Goal: Task Accomplishment & Management: Manage account settings

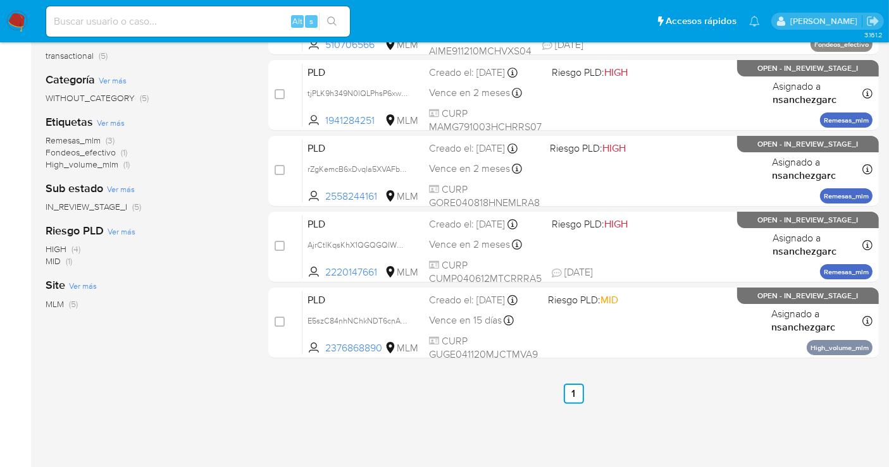
scroll to position [211, 0]
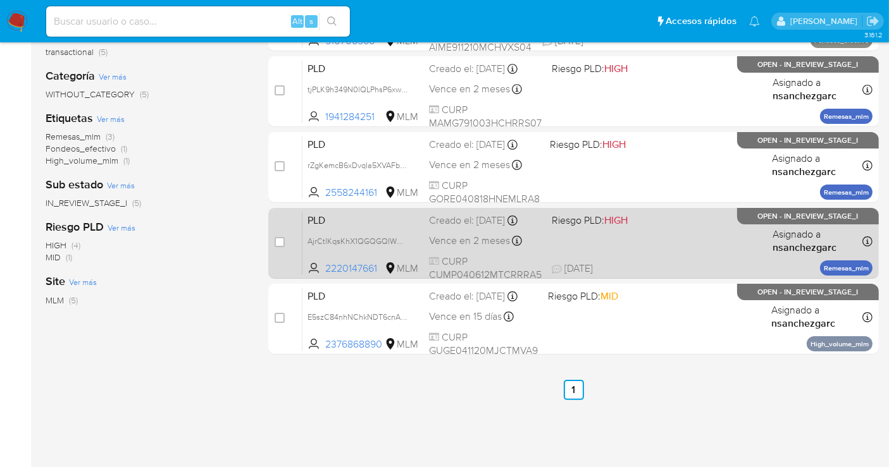
click at [454, 228] on div "Creado el: 12/09/2025 Creado el: 12/09/2025 02:06:32" at bounding box center [485, 221] width 113 height 14
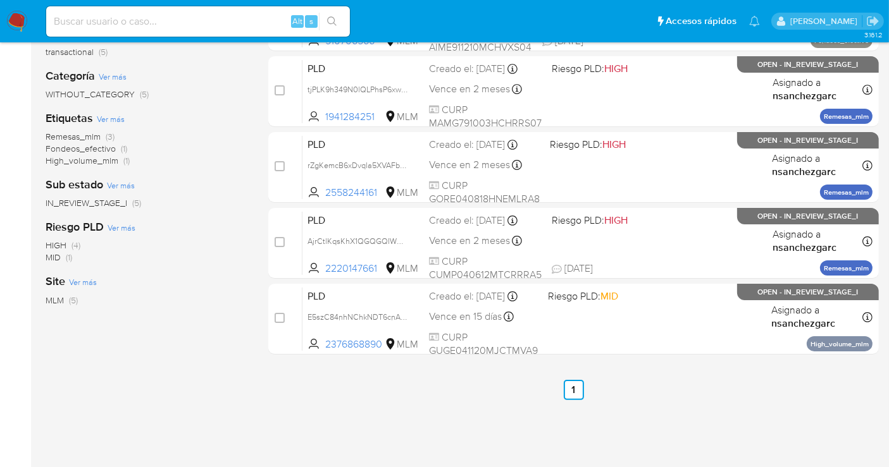
click at [17, 16] on img at bounding box center [17, 22] width 22 height 22
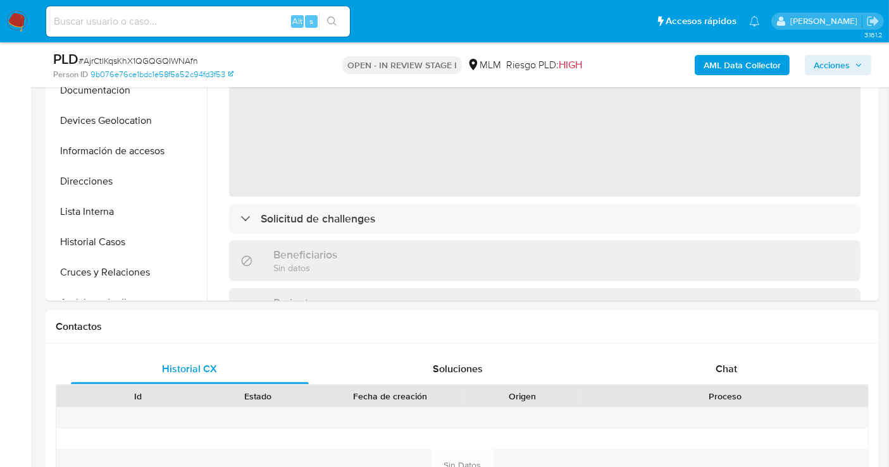
scroll to position [421, 0]
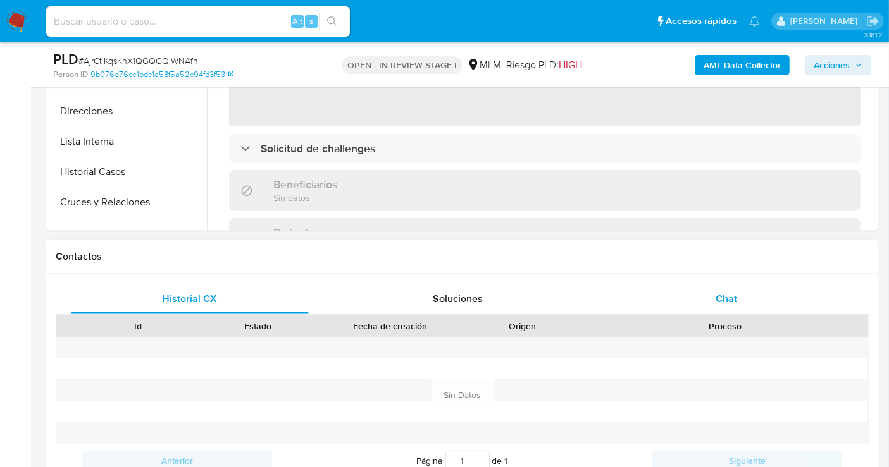
select select "10"
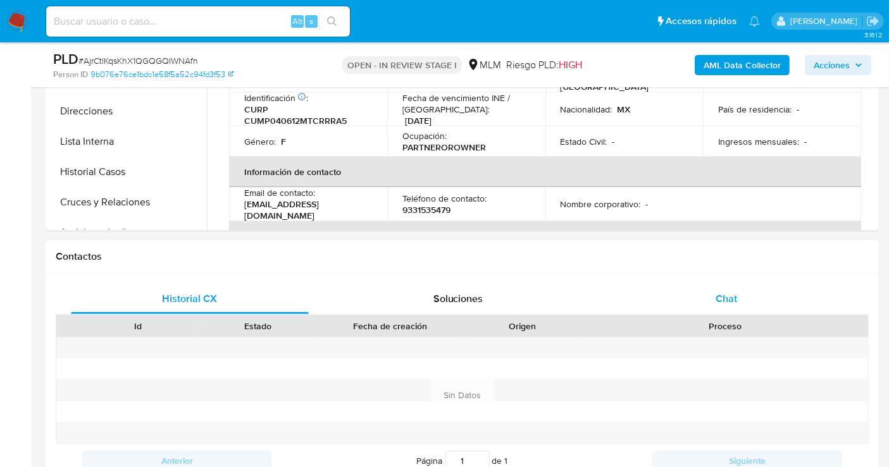
click at [712, 293] on div "Chat" at bounding box center [726, 299] width 238 height 30
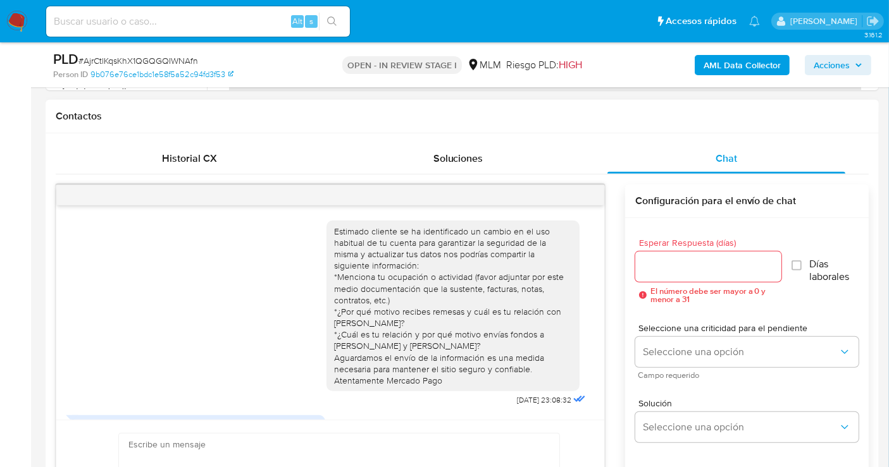
scroll to position [163, 0]
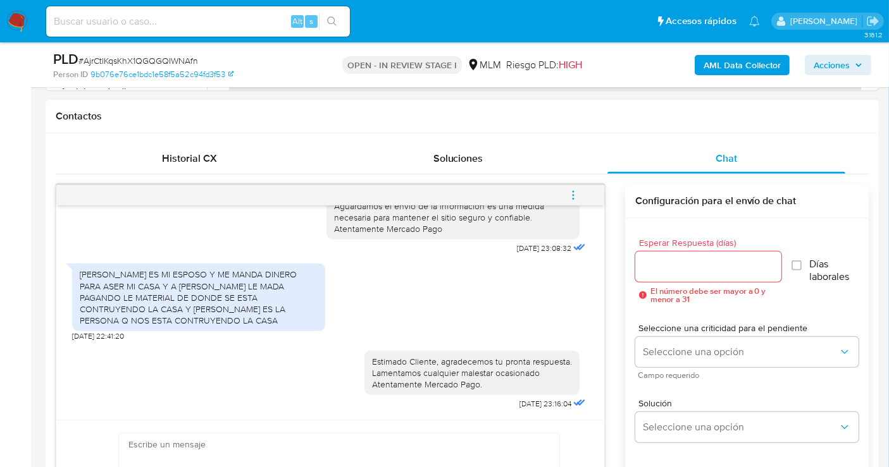
click at [578, 197] on icon "menu-action" at bounding box center [572, 195] width 11 height 11
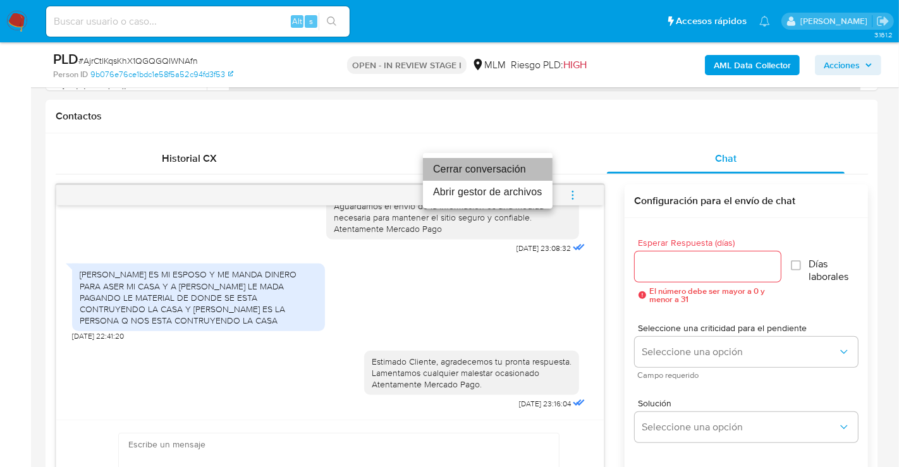
click at [479, 171] on li "Cerrar conversación" at bounding box center [488, 169] width 130 height 23
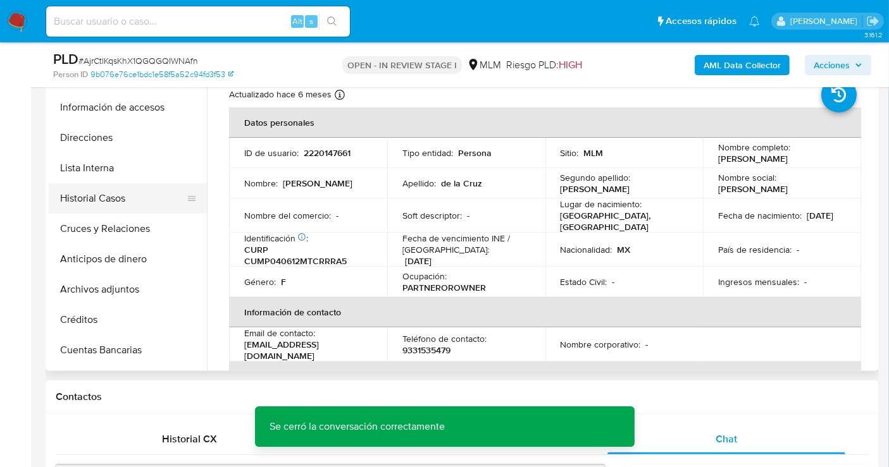
scroll to position [140, 0]
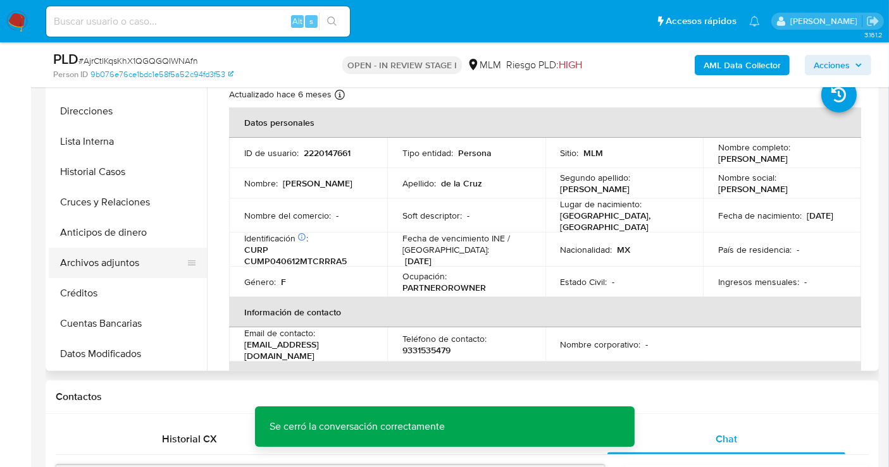
click at [111, 262] on button "Archivos adjuntos" at bounding box center [123, 263] width 148 height 30
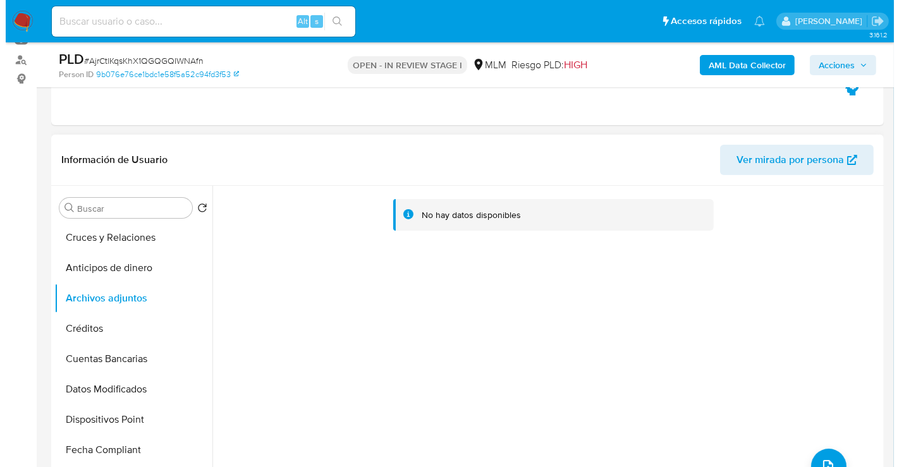
scroll to position [211, 0]
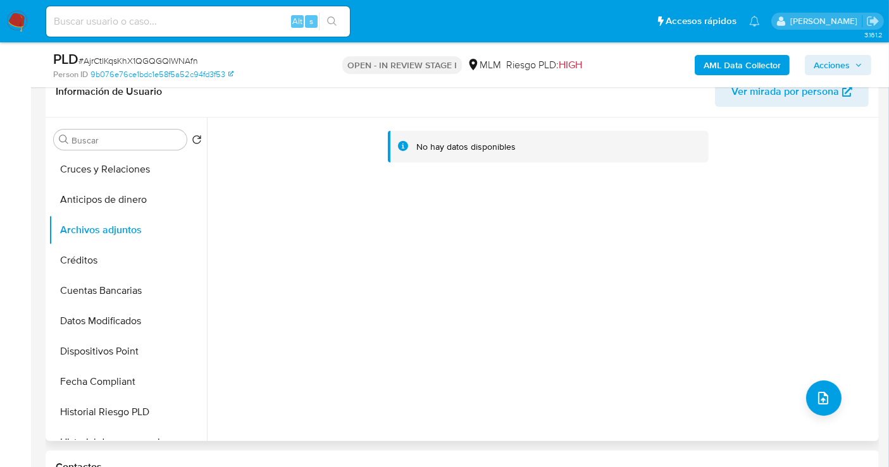
click at [836, 402] on div "No hay datos disponibles" at bounding box center [541, 280] width 669 height 324
click at [821, 402] on icon "upload-file" at bounding box center [822, 398] width 15 height 15
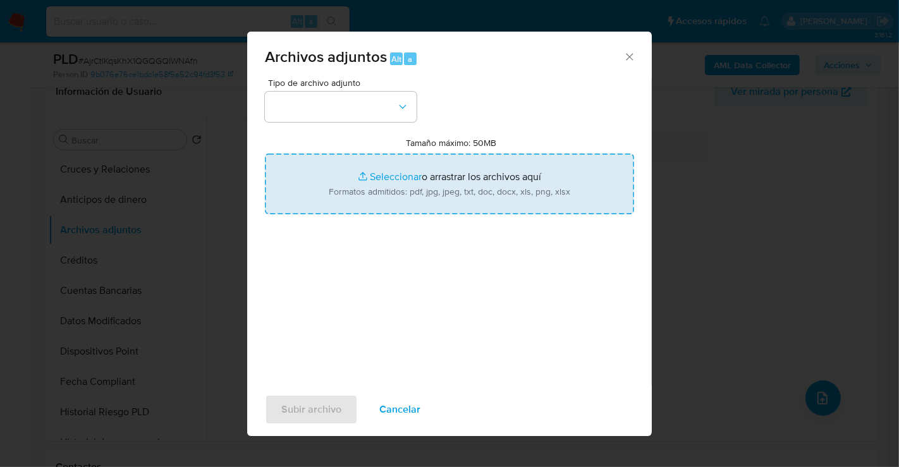
type input "C:\fakepath\2220147661_PERLA CRISTELL DE LA CRUZ MORALES_SEP25.pdf"
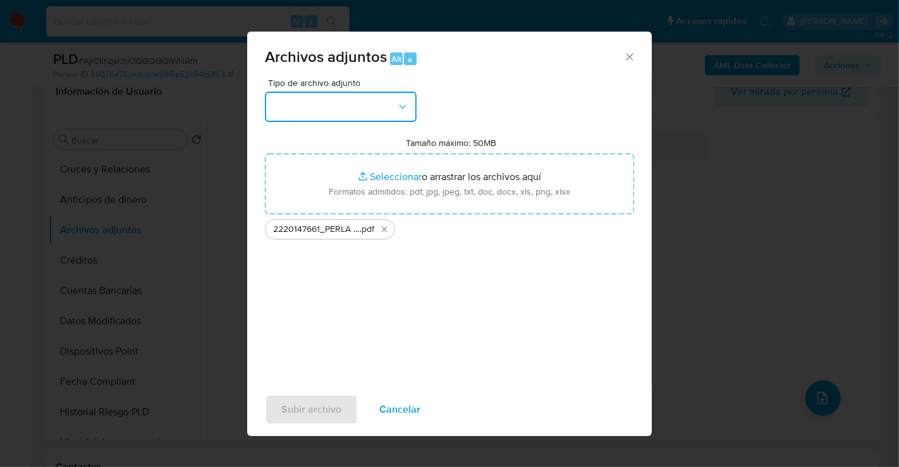
click at [335, 117] on button "button" at bounding box center [341, 107] width 152 height 30
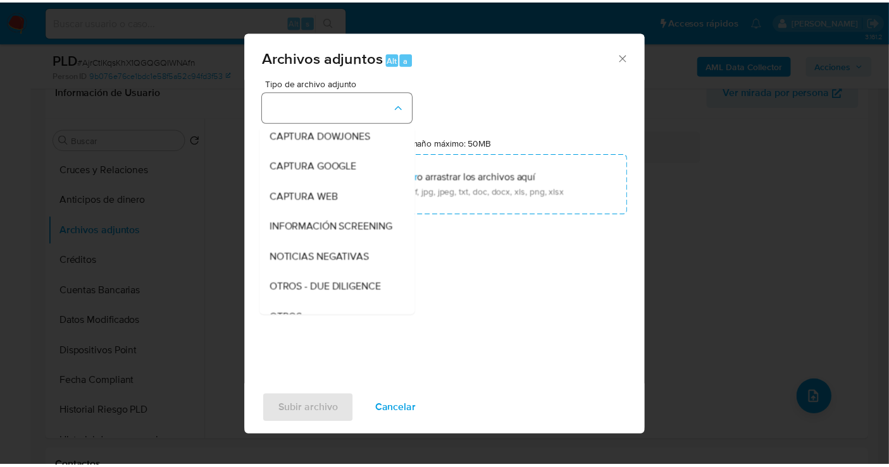
scroll to position [65, 0]
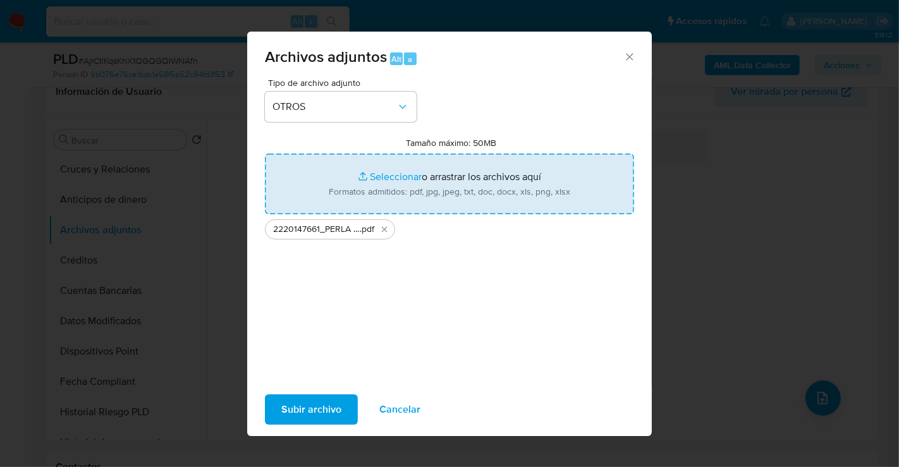
type input "C:\fakepath\2220147661_PERLA CRISTELL DE LA CRUZ MORALES_SEP25.xlsx"
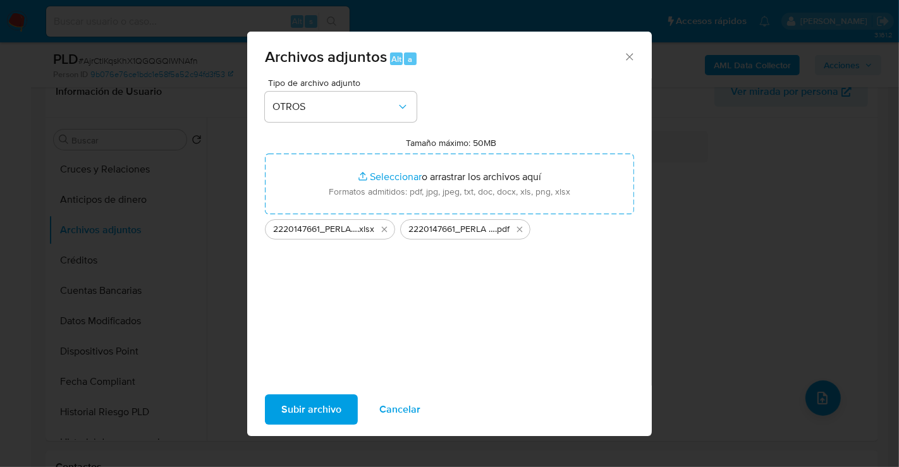
click at [308, 407] on span "Subir archivo" at bounding box center [311, 410] width 60 height 28
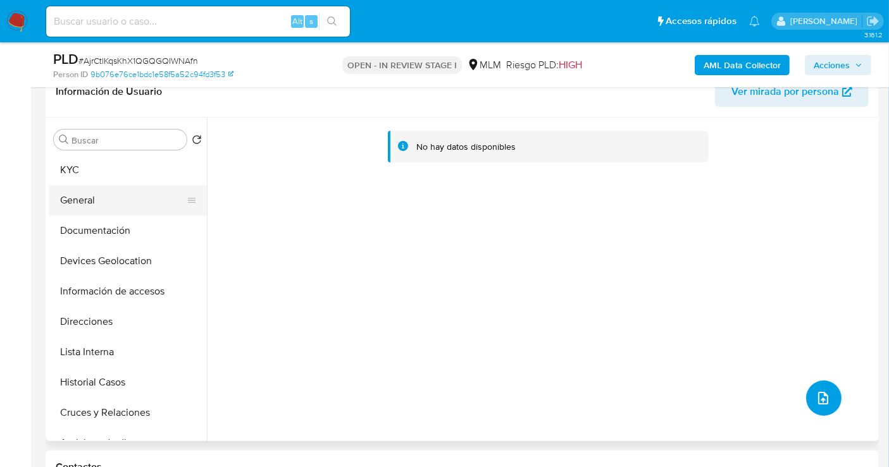
scroll to position [0, 0]
click at [77, 169] on button "KYC" at bounding box center [123, 170] width 148 height 30
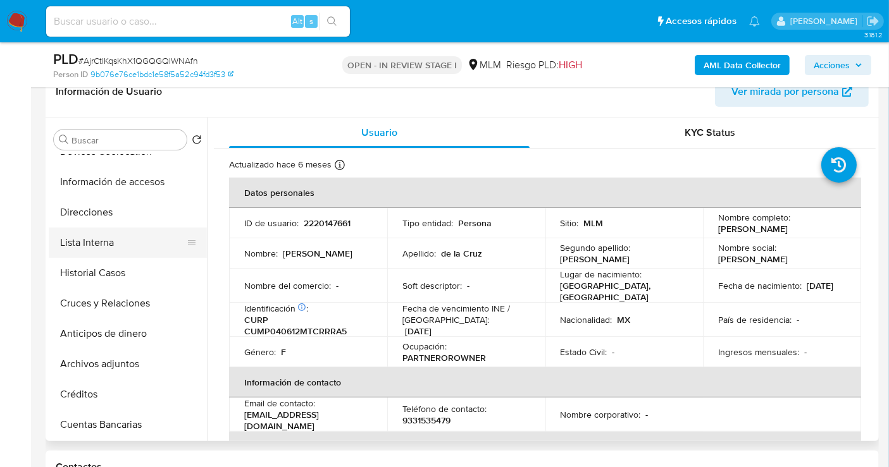
scroll to position [140, 0]
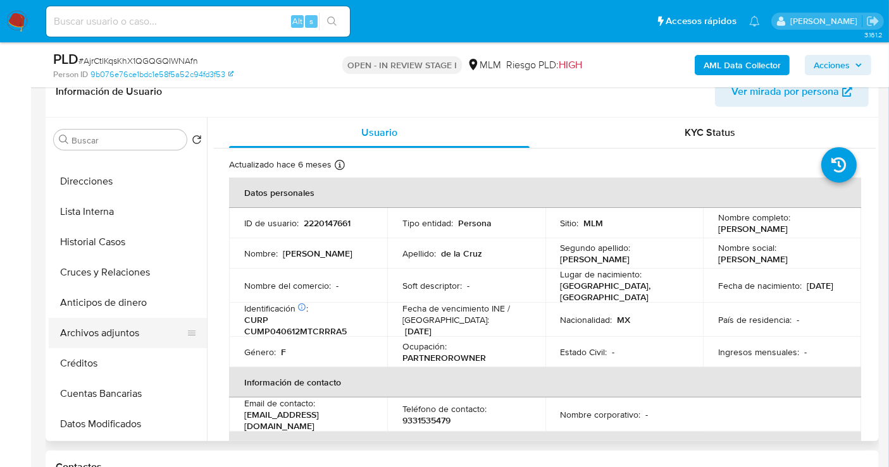
click at [94, 330] on button "Archivos adjuntos" at bounding box center [123, 333] width 148 height 30
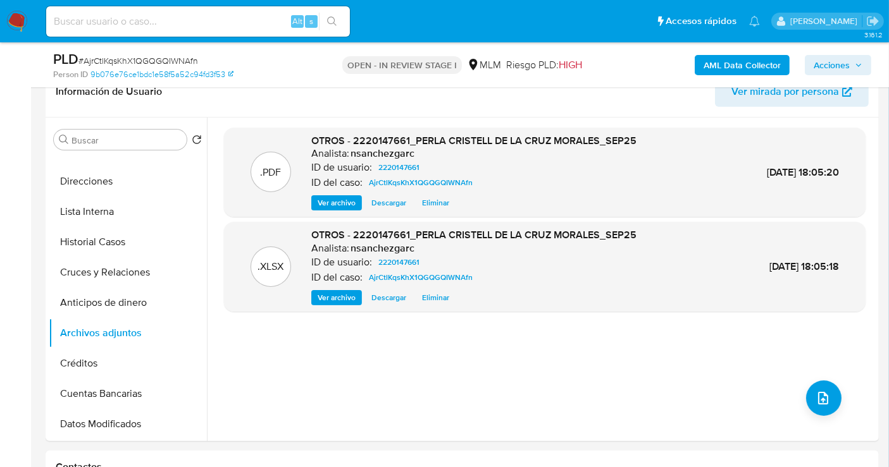
click at [849, 58] on span "Acciones" at bounding box center [831, 65] width 36 height 20
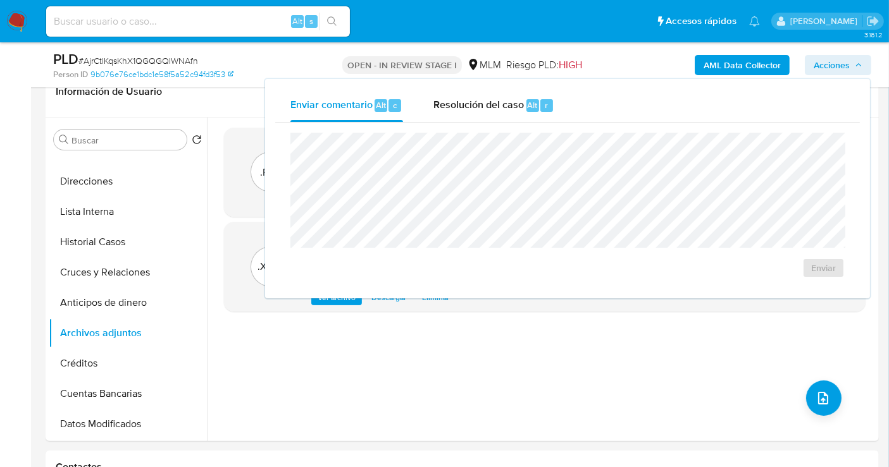
drag, startPoint x: 492, startPoint y: 99, endPoint x: 491, endPoint y: 123, distance: 24.0
click at [491, 99] on span "Resolución del caso" at bounding box center [478, 104] width 90 height 15
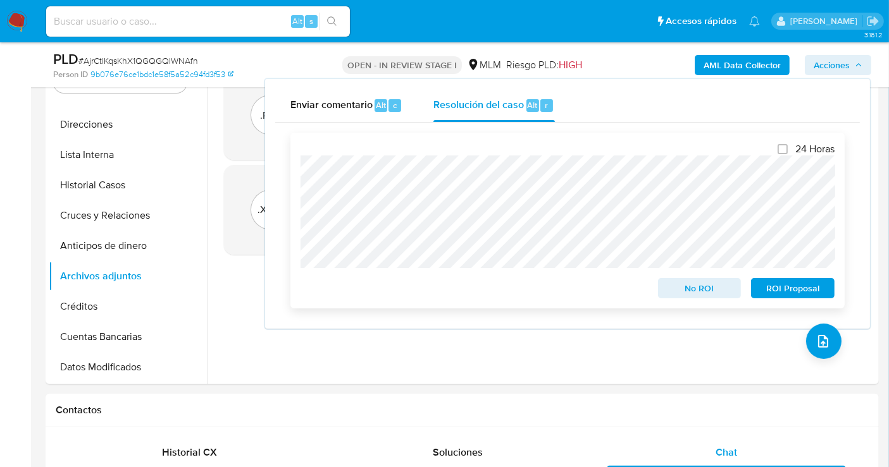
scroll to position [281, 0]
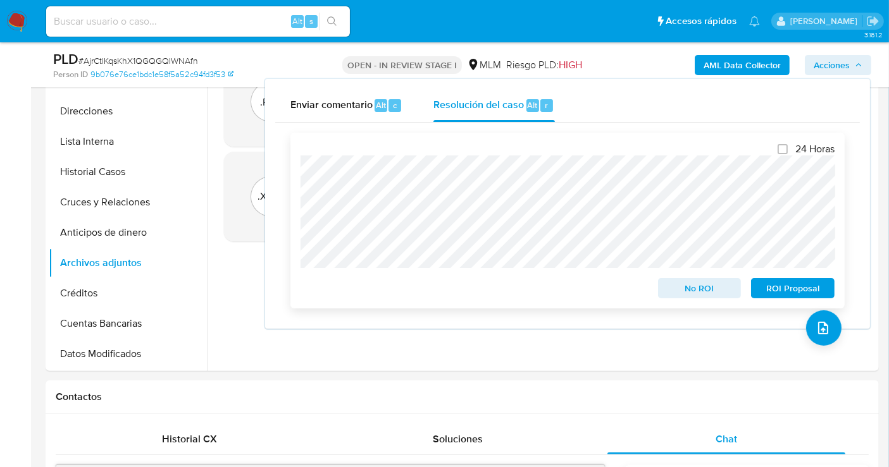
click at [689, 288] on span "No ROI" at bounding box center [700, 289] width 66 height 18
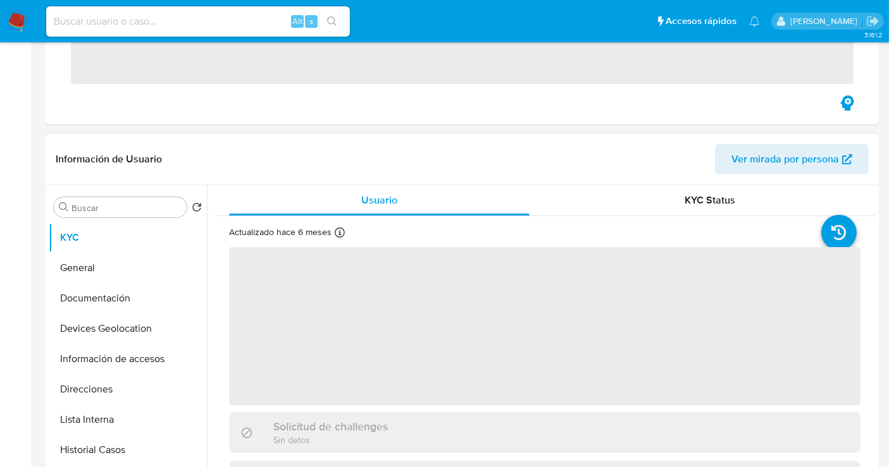
scroll to position [421, 0]
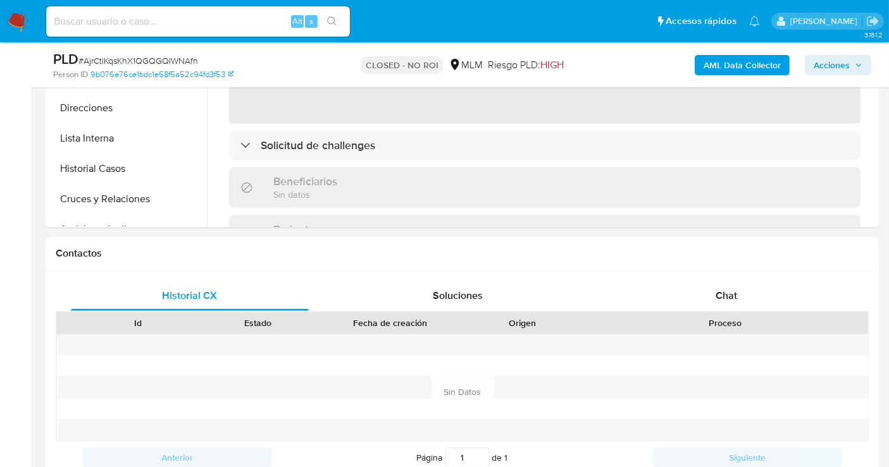
select select "10"
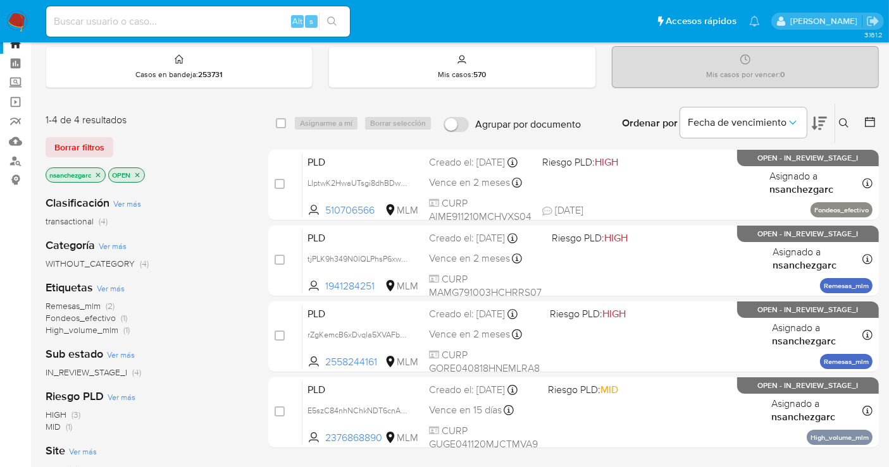
scroll to position [70, 0]
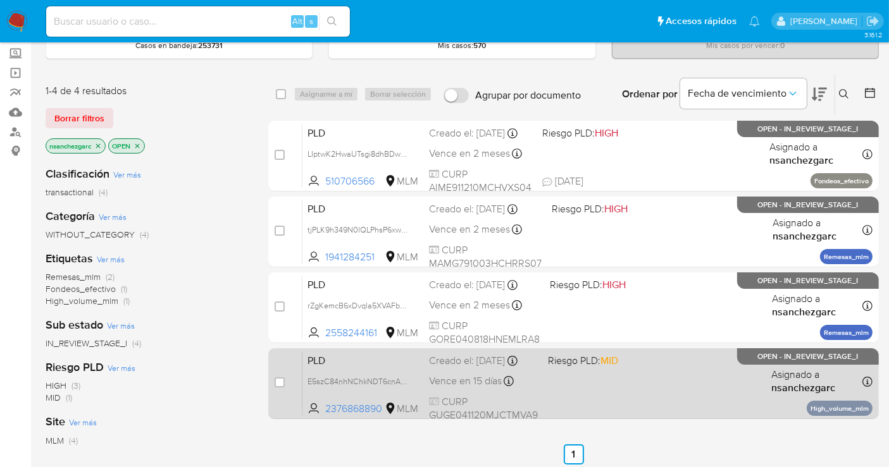
click at [467, 368] on div "Creado el: 12/08/2025 Creado el: 12/08/2025 02:12:42" at bounding box center [483, 361] width 109 height 14
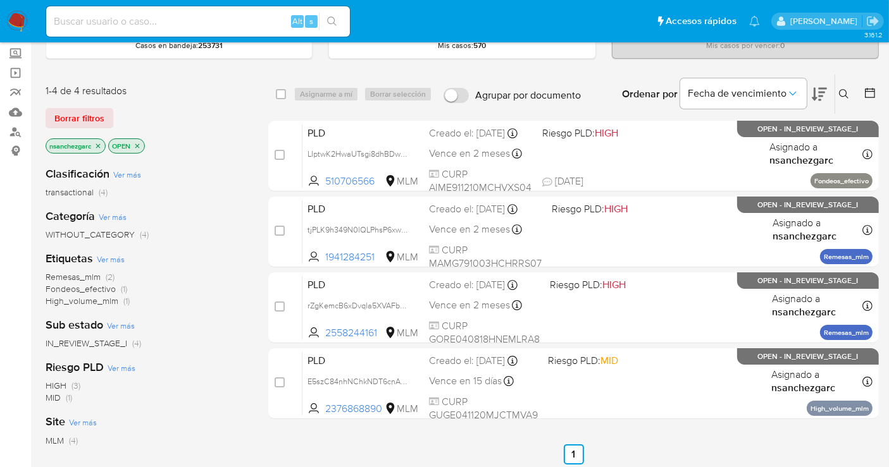
click at [12, 20] on img at bounding box center [17, 22] width 22 height 22
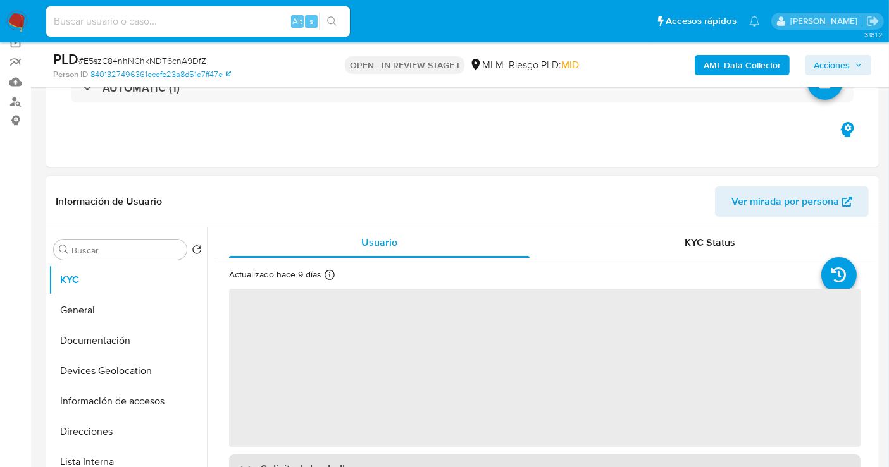
scroll to position [211, 0]
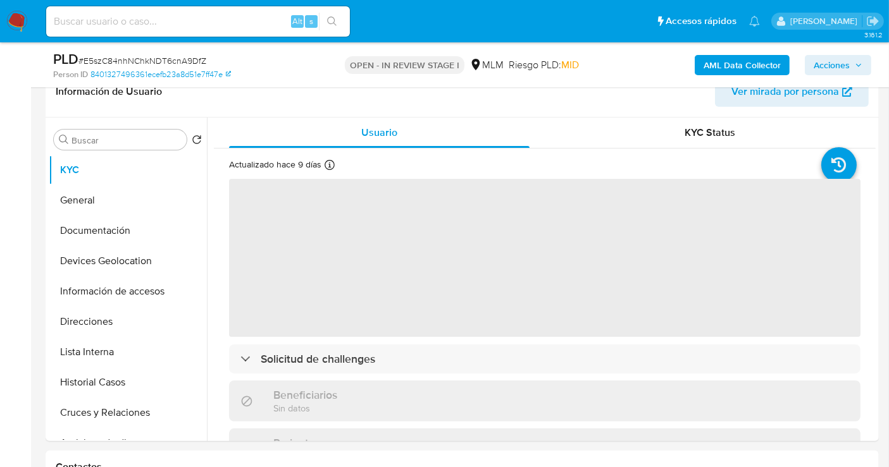
select select "10"
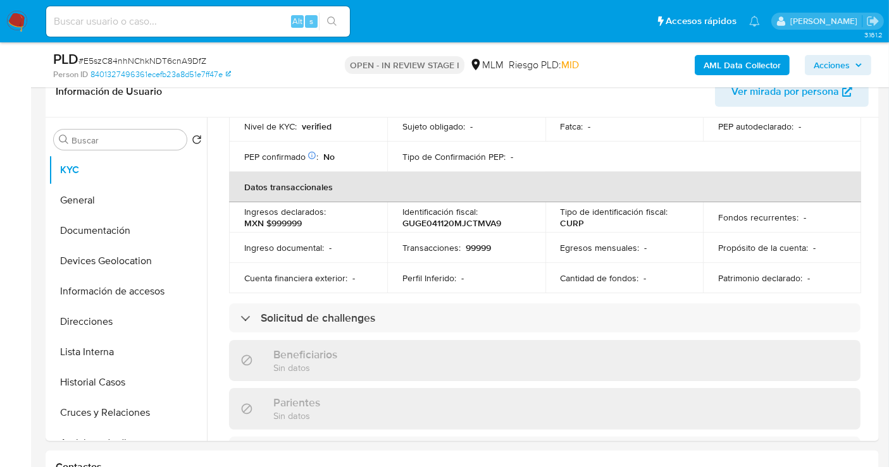
scroll to position [562, 0]
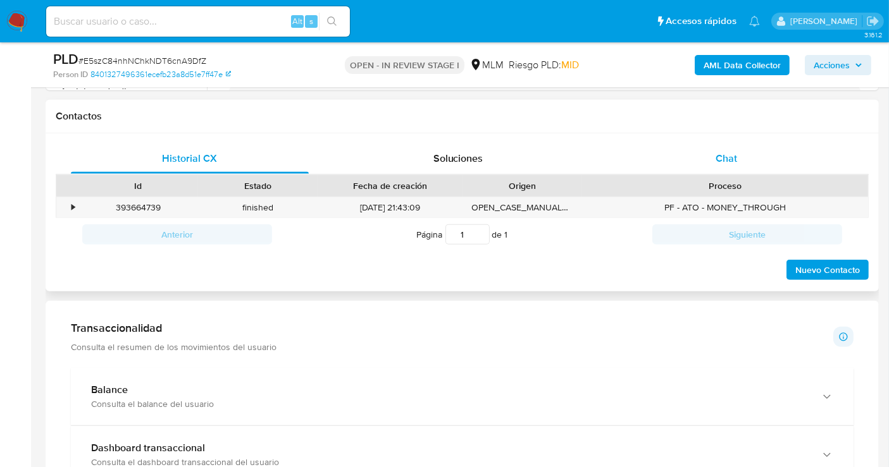
click at [720, 159] on span "Chat" at bounding box center [726, 158] width 22 height 15
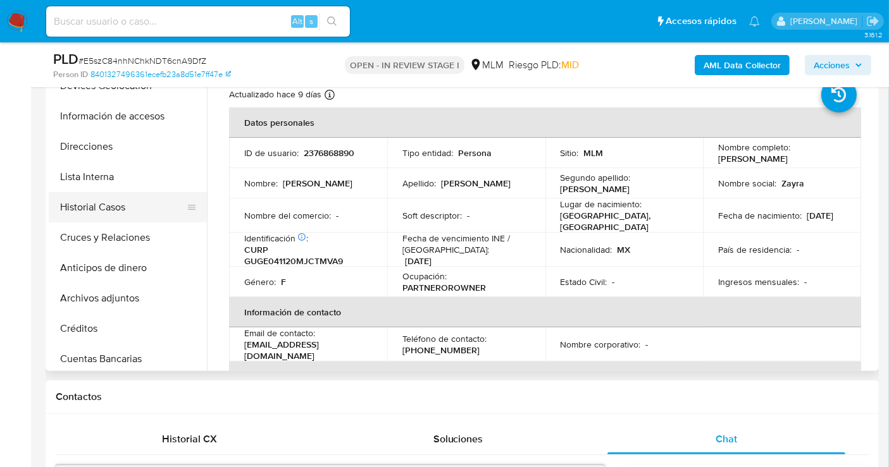
scroll to position [140, 0]
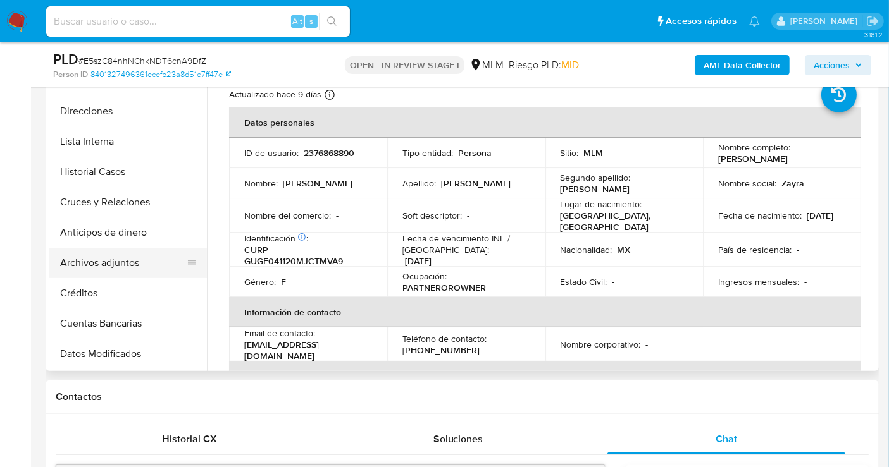
click at [110, 256] on button "Archivos adjuntos" at bounding box center [123, 263] width 148 height 30
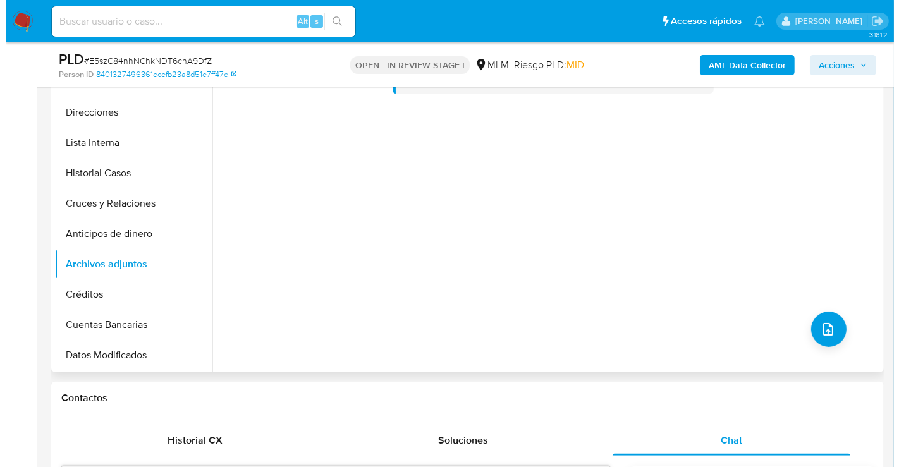
scroll to position [281, 0]
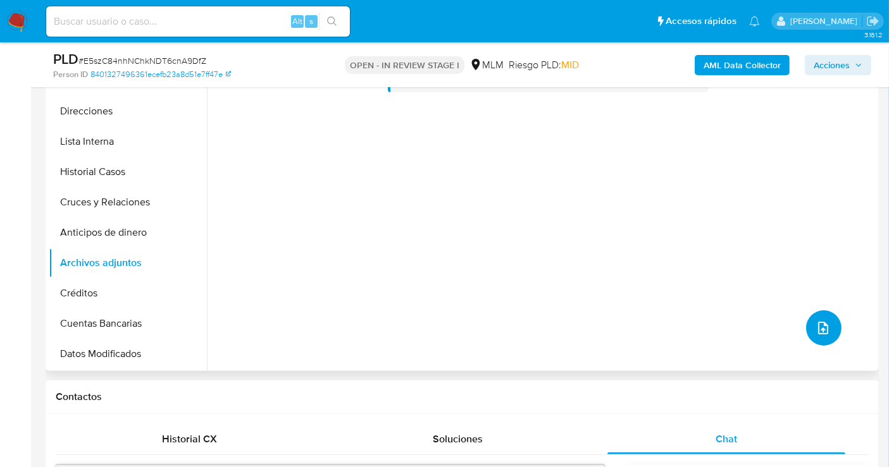
click at [832, 333] on button "upload-file" at bounding box center [823, 328] width 35 height 35
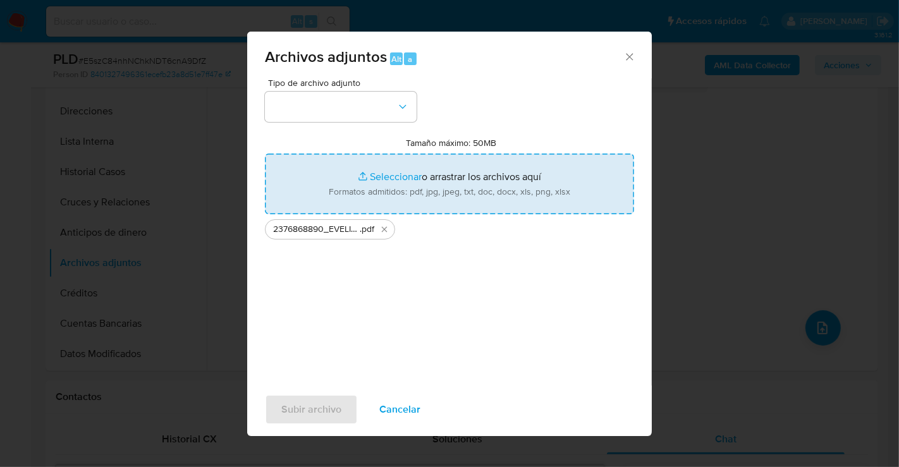
type input "C:\fakepath\2376868890_EVELIN LIZET GUTIERREZ GOMEZ_AGO25.xlsx"
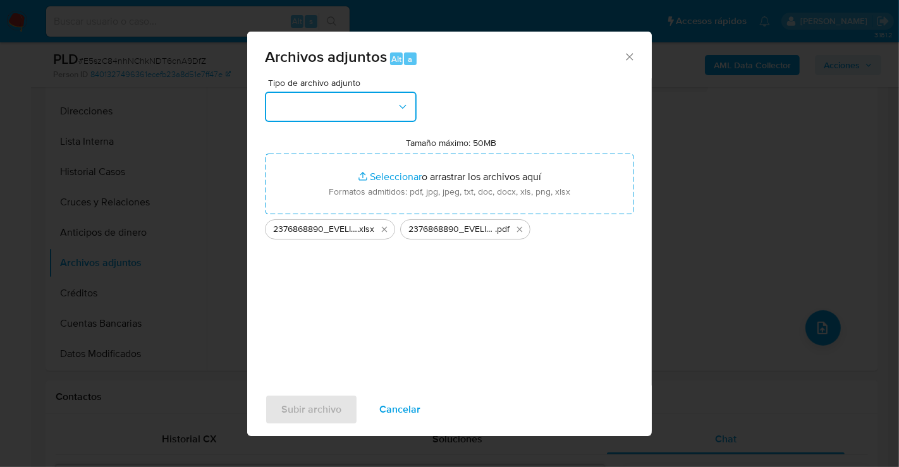
click at [347, 106] on button "button" at bounding box center [341, 107] width 152 height 30
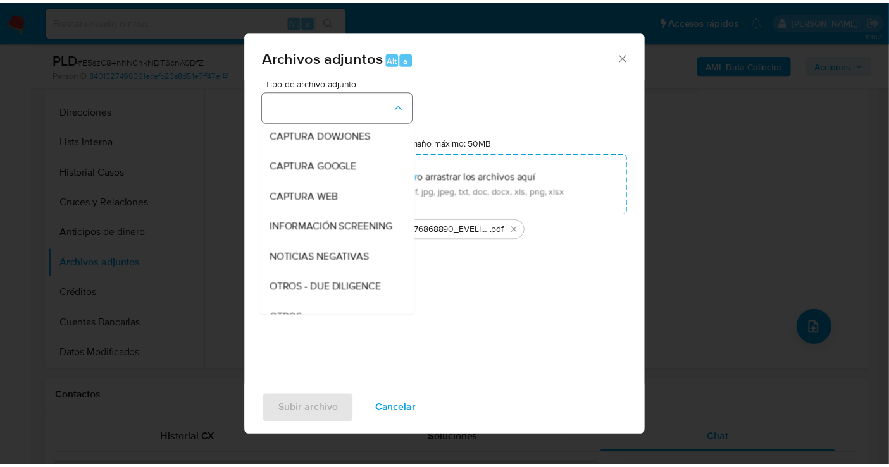
scroll to position [65, 0]
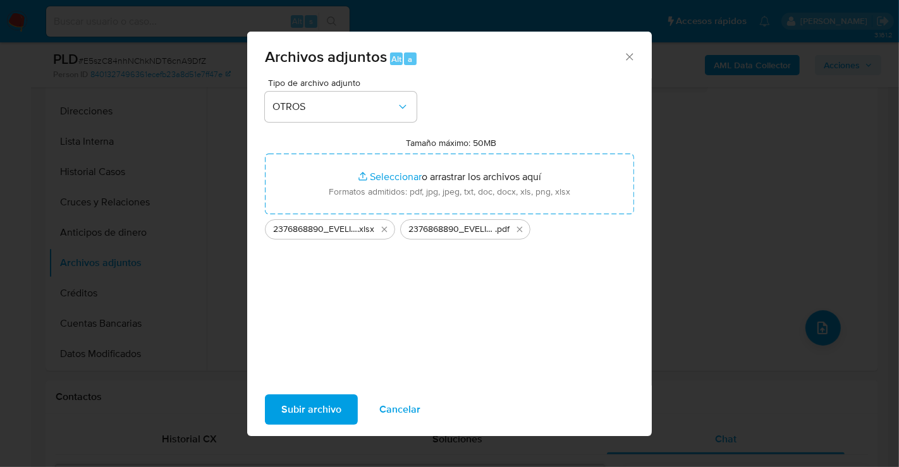
click at [319, 408] on span "Subir archivo" at bounding box center [311, 410] width 60 height 28
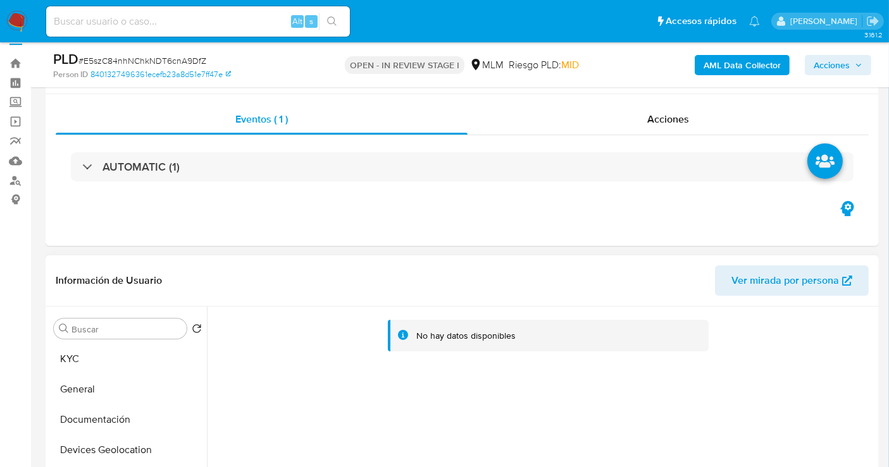
scroll to position [0, 0]
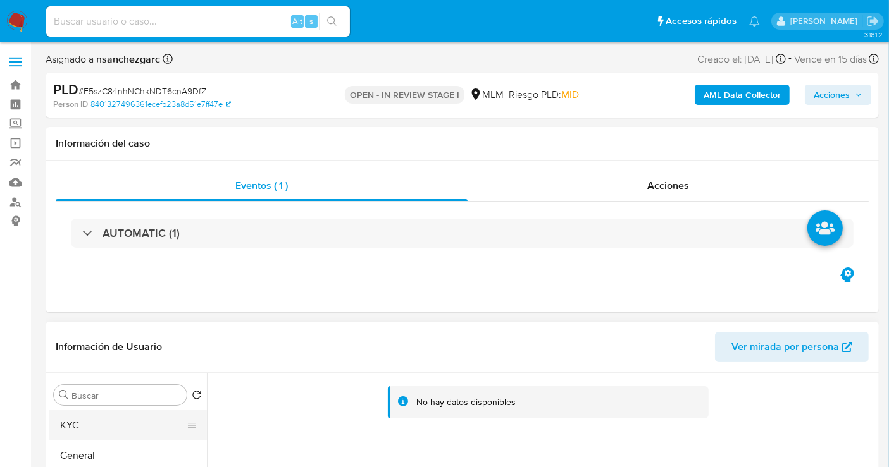
click at [75, 424] on button "KYC" at bounding box center [123, 425] width 148 height 30
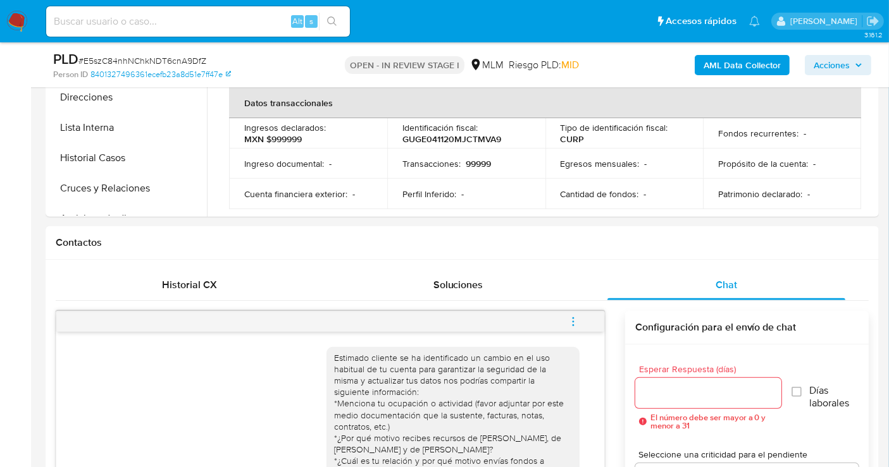
scroll to position [562, 0]
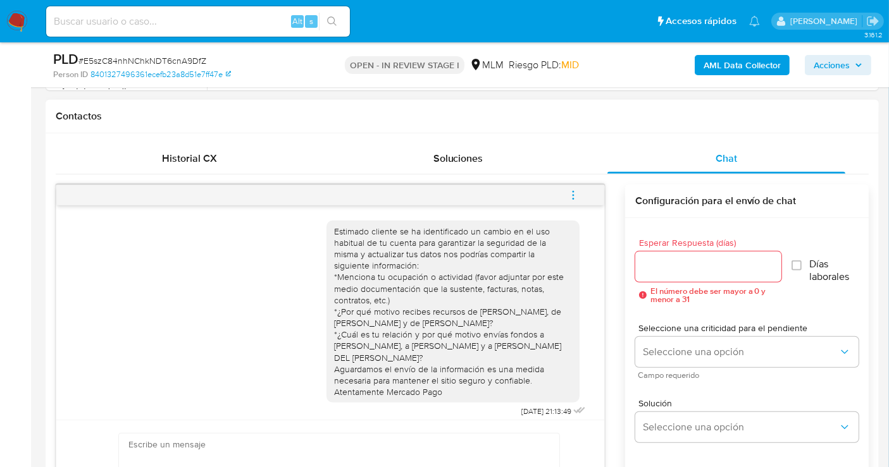
click at [576, 198] on icon "menu-action" at bounding box center [572, 195] width 11 height 11
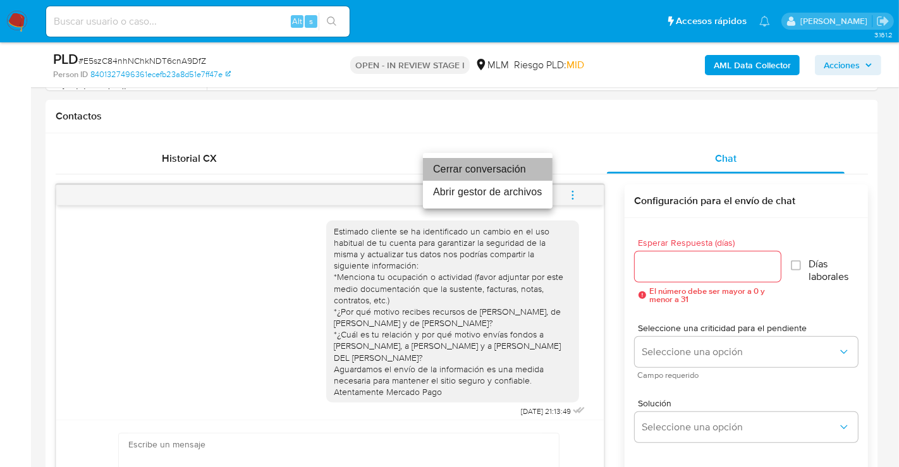
click at [459, 169] on li "Cerrar conversación" at bounding box center [488, 169] width 130 height 23
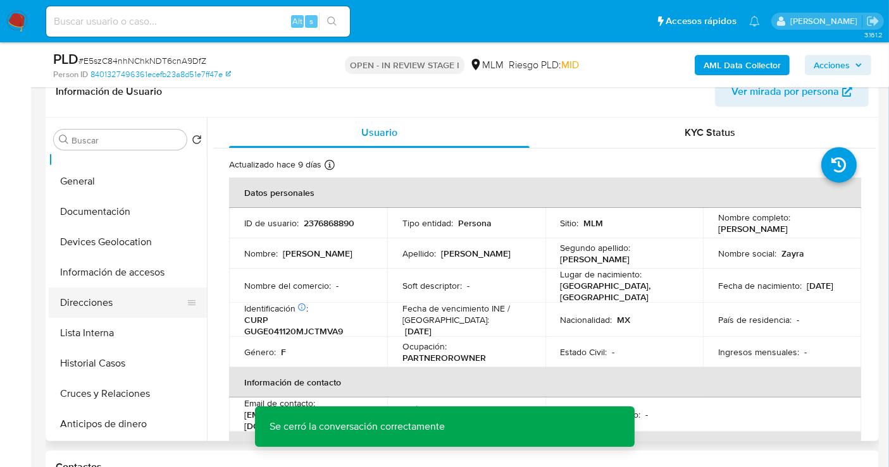
scroll to position [70, 0]
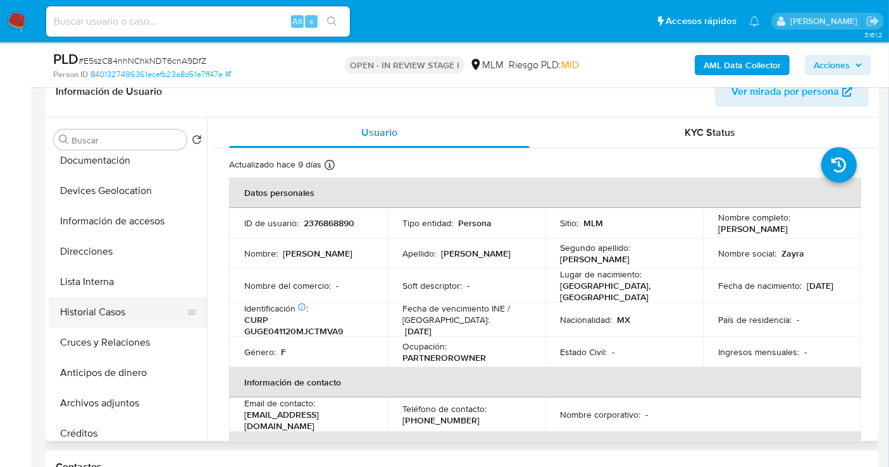
click at [87, 321] on button "Historial Casos" at bounding box center [123, 312] width 148 height 30
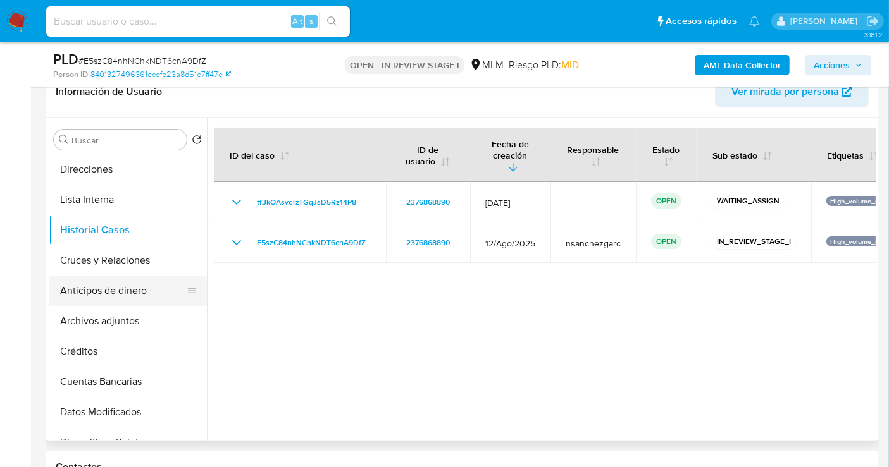
scroll to position [211, 0]
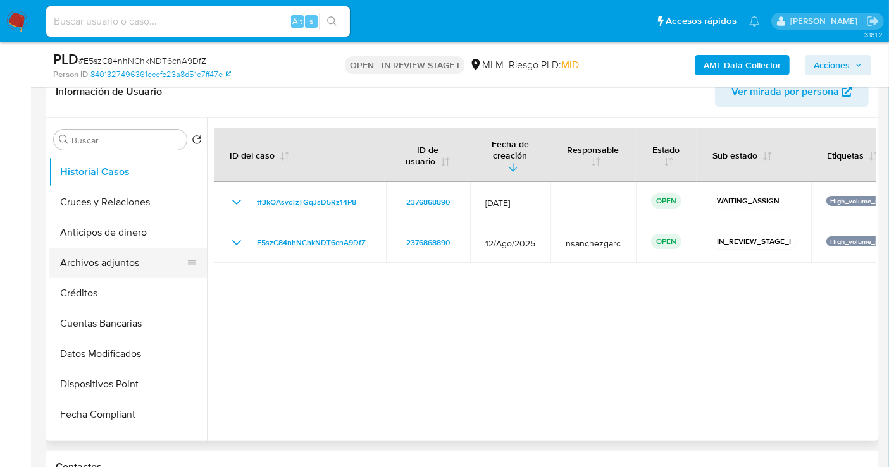
click at [108, 268] on button "Archivos adjuntos" at bounding box center [123, 263] width 148 height 30
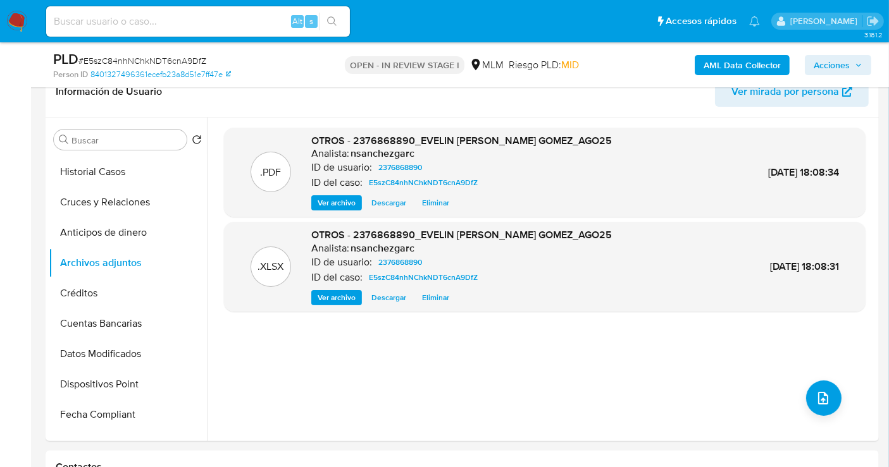
click at [827, 61] on span "Acciones" at bounding box center [831, 65] width 36 height 20
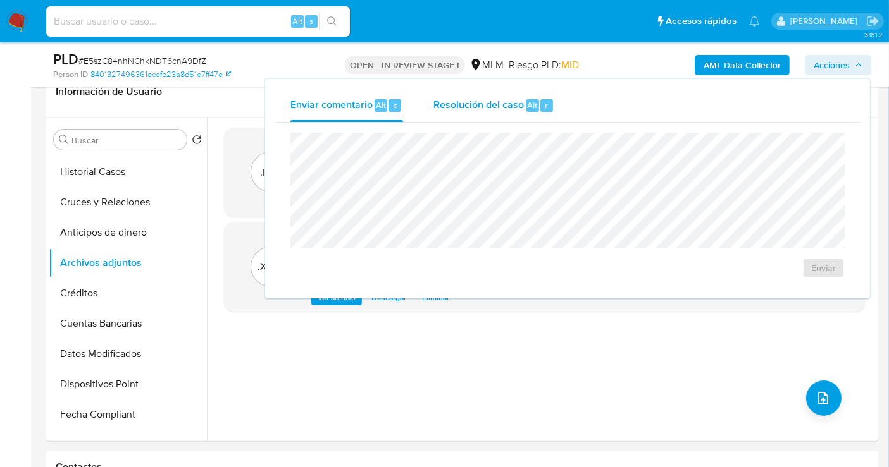
click at [469, 109] on span "Resolución del caso" at bounding box center [478, 104] width 90 height 15
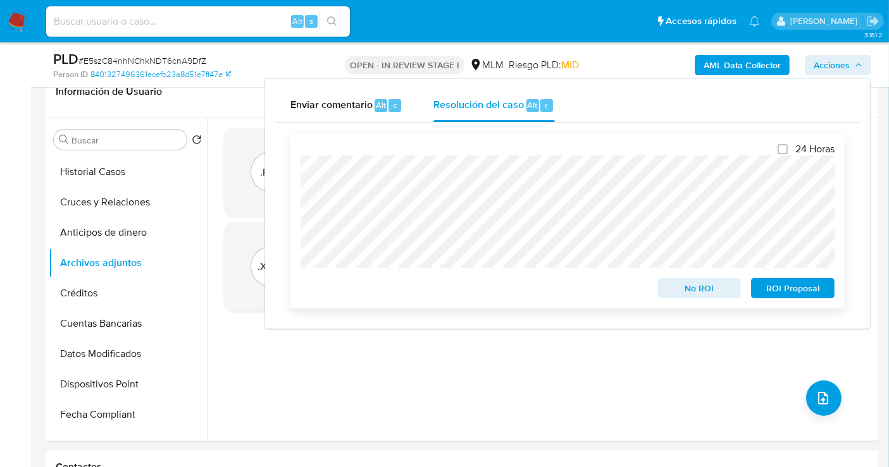
click at [786, 291] on span "ROI Proposal" at bounding box center [793, 289] width 66 height 18
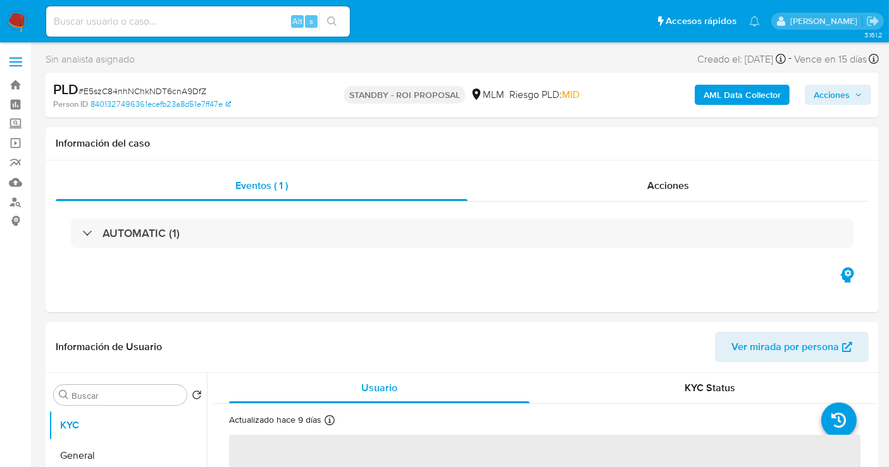
select select "10"
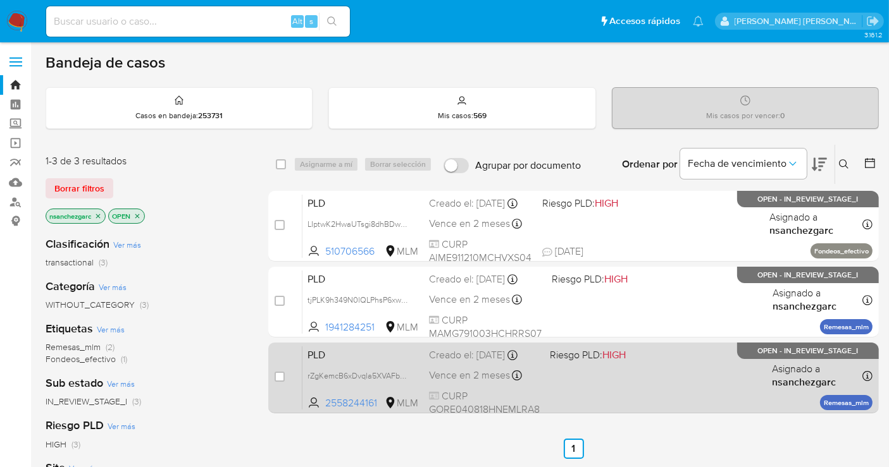
click at [439, 362] on div "Creado el: [DATE] Creado el: [DATE] 02:09:41" at bounding box center [484, 356] width 111 height 14
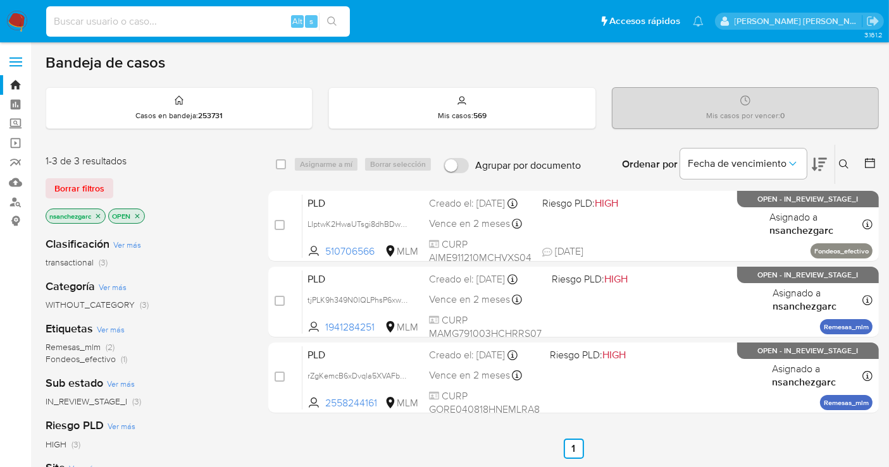
click at [111, 22] on input at bounding box center [198, 21] width 304 height 16
paste input "1833290385"
type input "1833290385"
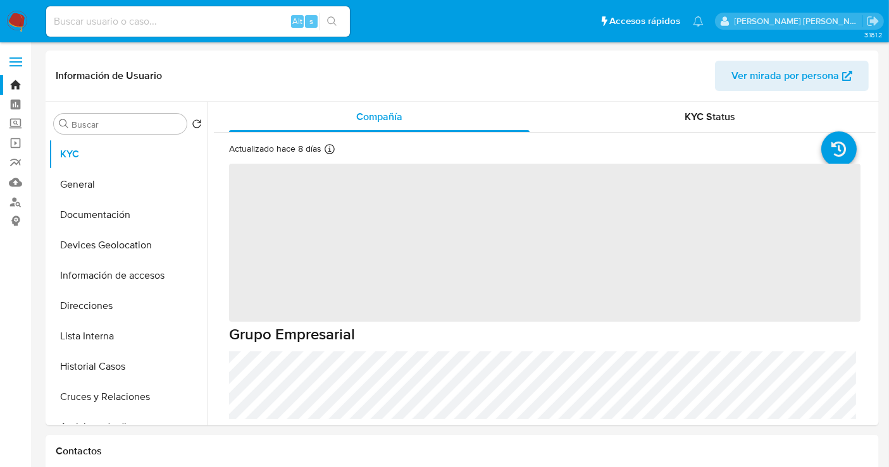
select select "10"
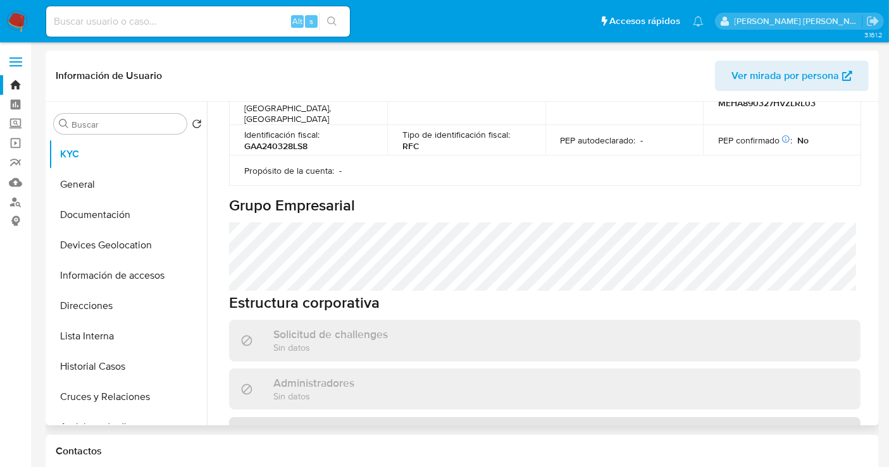
scroll to position [562, 0]
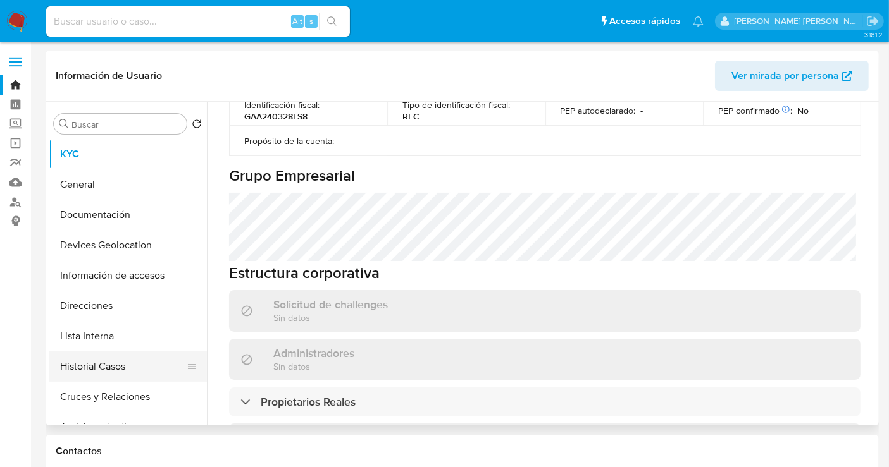
click at [54, 373] on button "Historial Casos" at bounding box center [123, 367] width 148 height 30
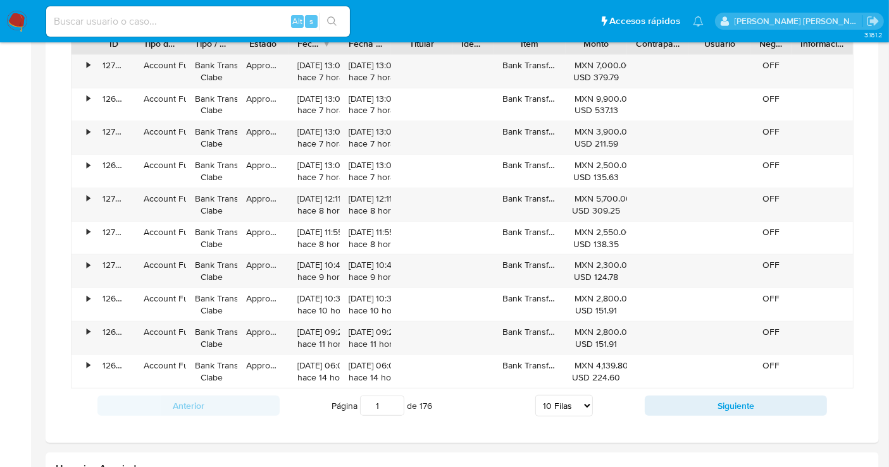
scroll to position [913, 0]
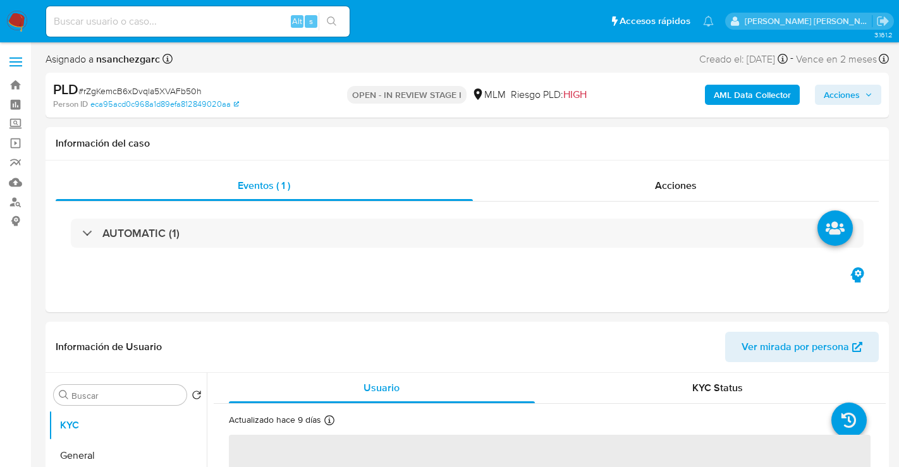
select select "10"
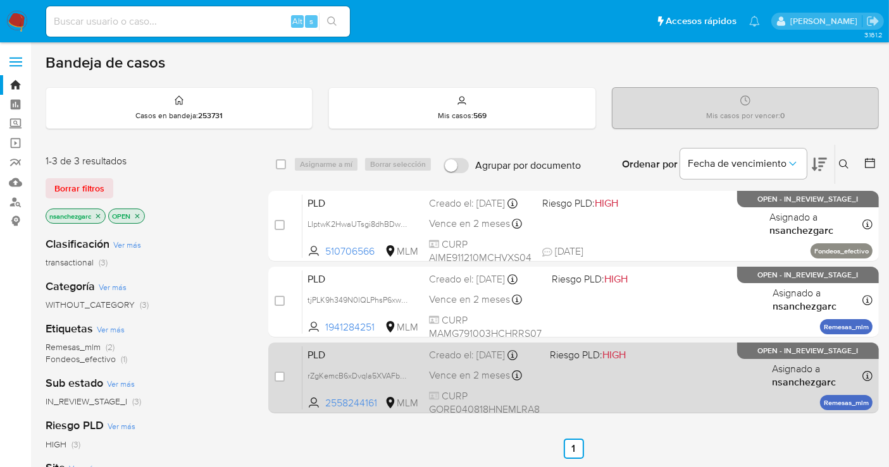
click at [460, 362] on div "Creado el: 12/09/2025 Creado el: 12/09/2025 02:09:41" at bounding box center [484, 356] width 111 height 14
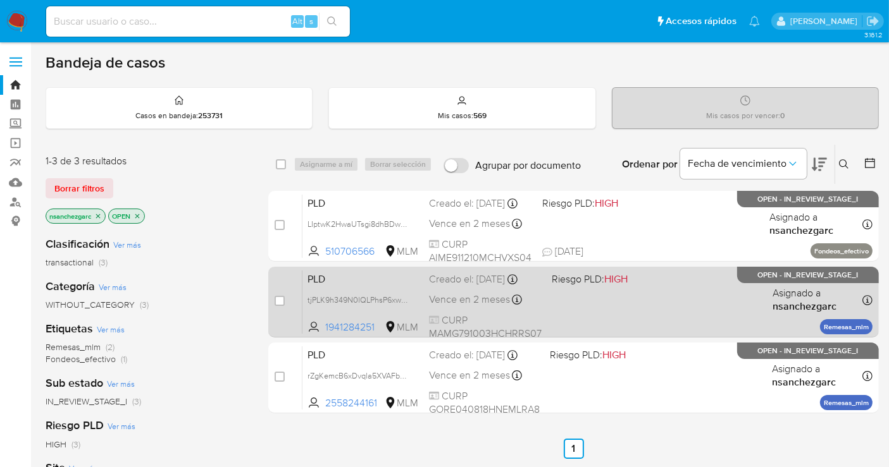
click at [452, 292] on div "Vence en 2 meses Vence el 11/11/2025 02:10:17" at bounding box center [485, 300] width 113 height 17
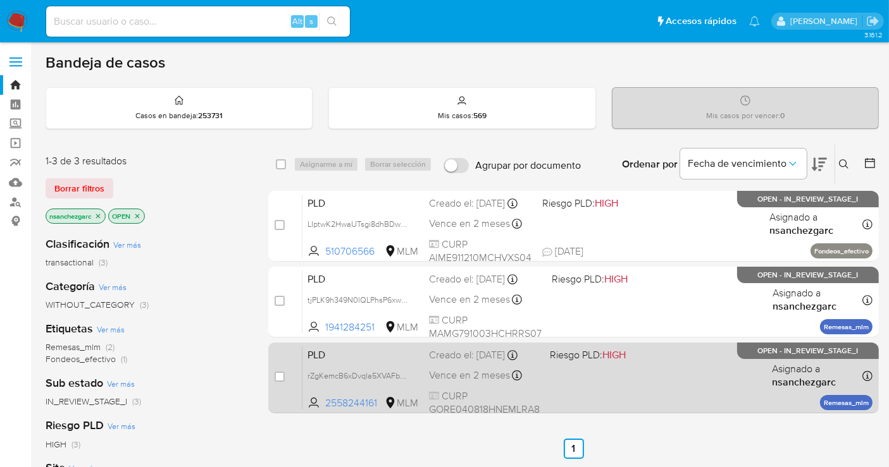
drag, startPoint x: 407, startPoint y: 391, endPoint x: 423, endPoint y: 405, distance: 22.0
click at [407, 382] on span "rZgKemcB6xDvqla5XVAFb50h" at bounding box center [360, 375] width 106 height 14
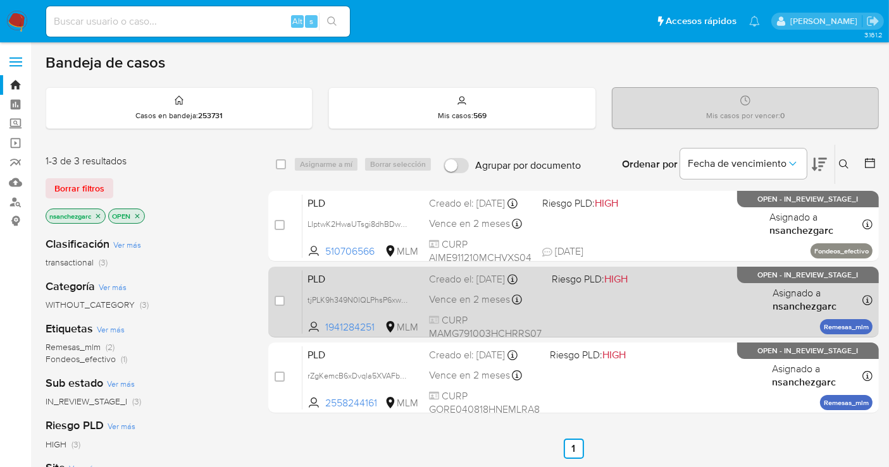
click at [474, 305] on span "Vence en 2 meses" at bounding box center [469, 300] width 81 height 14
click at [455, 297] on span "Vence en 2 meses" at bounding box center [469, 300] width 81 height 14
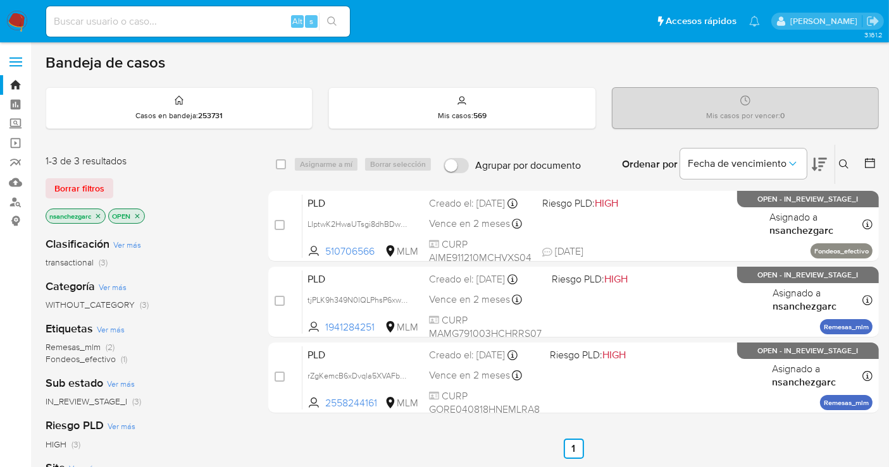
click at [23, 15] on img at bounding box center [17, 22] width 22 height 22
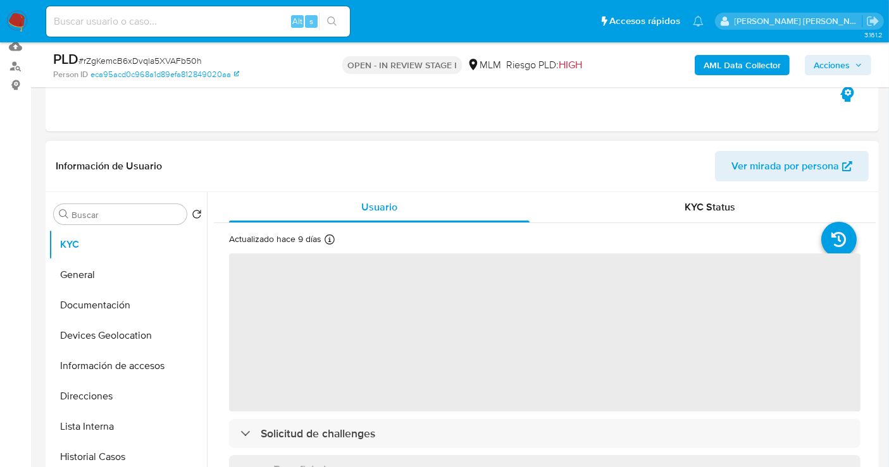
scroll to position [140, 0]
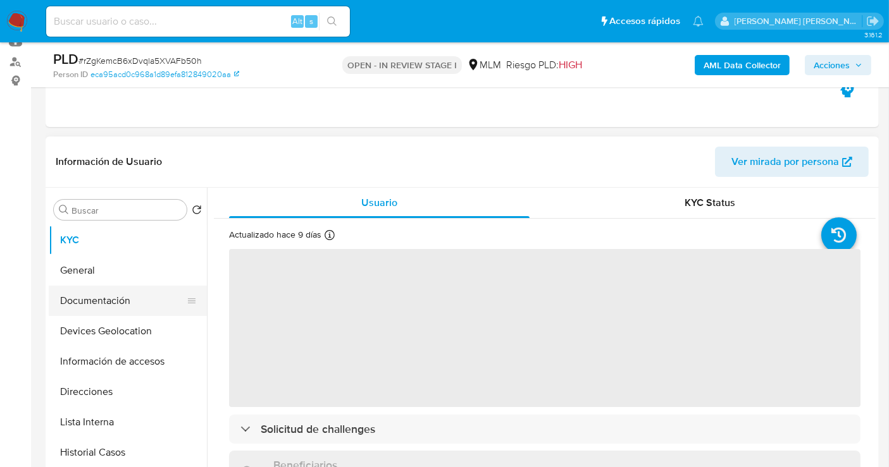
select select "10"
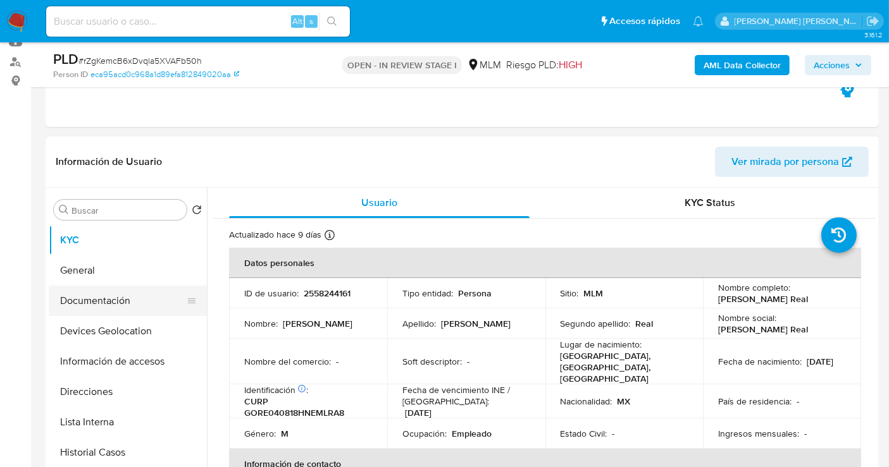
click at [99, 302] on button "Documentación" at bounding box center [123, 301] width 148 height 30
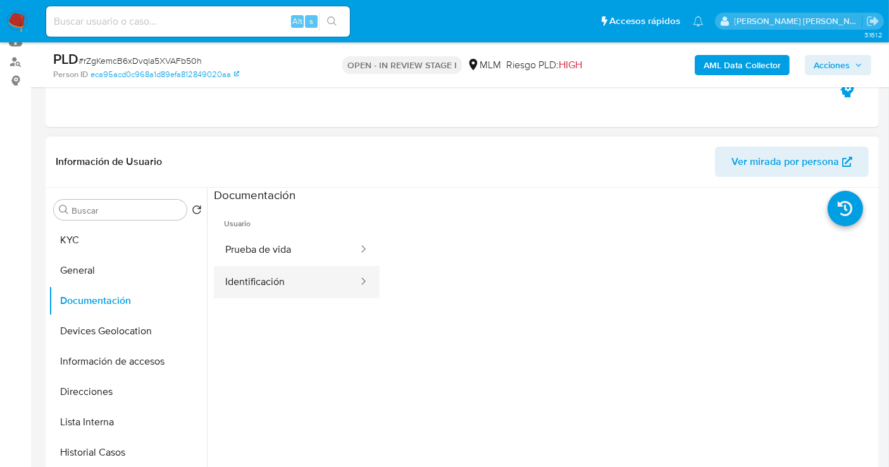
click at [275, 285] on button "Identificación" at bounding box center [286, 282] width 145 height 32
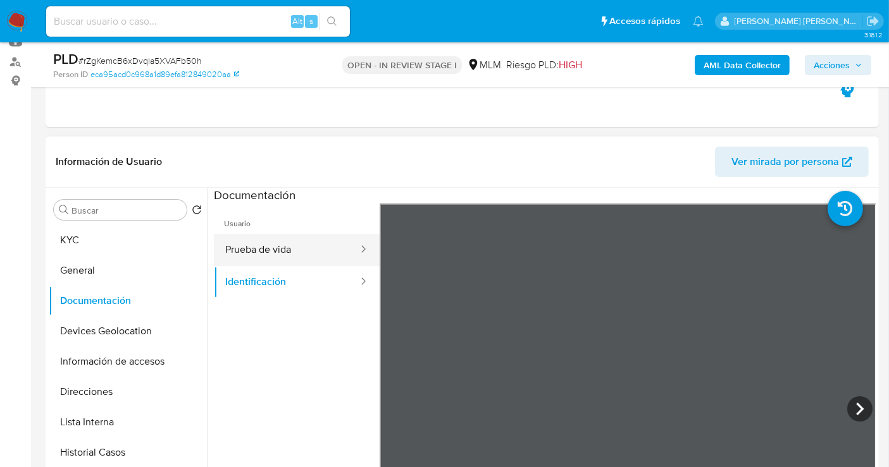
click at [265, 258] on button "Prueba de vida" at bounding box center [286, 250] width 145 height 32
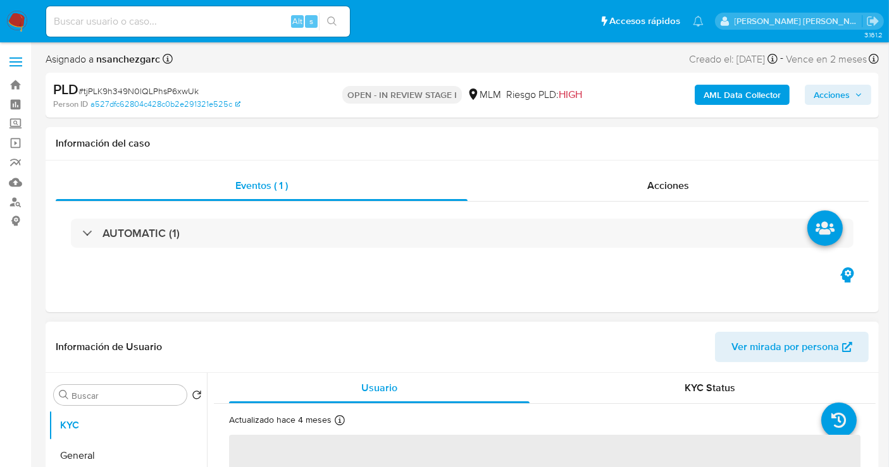
select select "10"
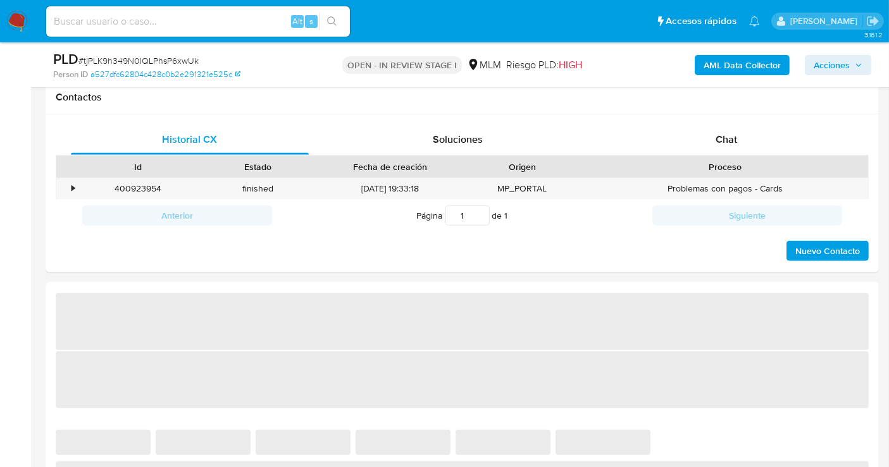
select select "10"
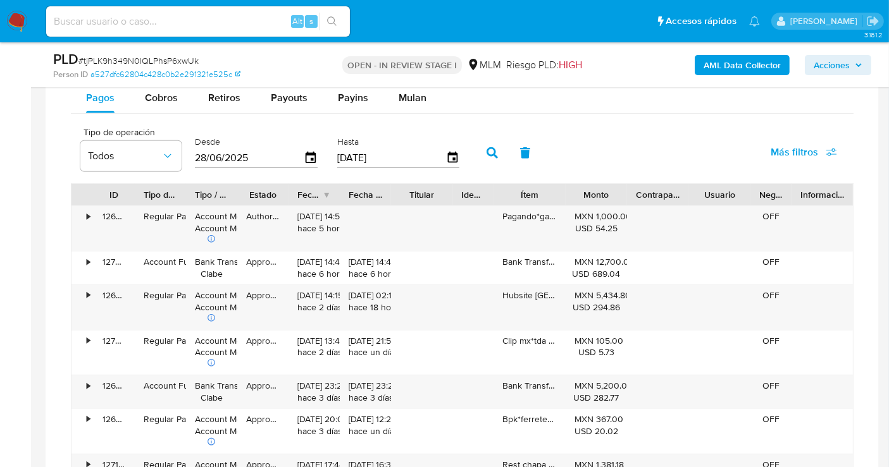
scroll to position [913, 0]
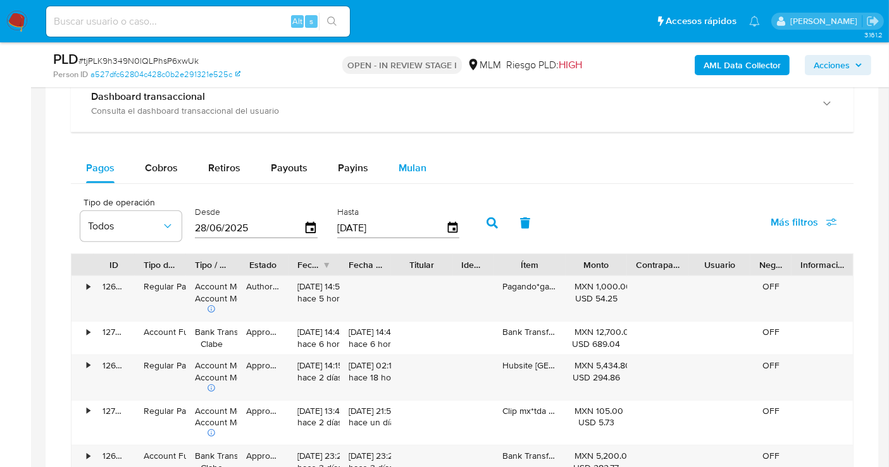
click at [414, 165] on span "Mulan" at bounding box center [412, 168] width 28 height 15
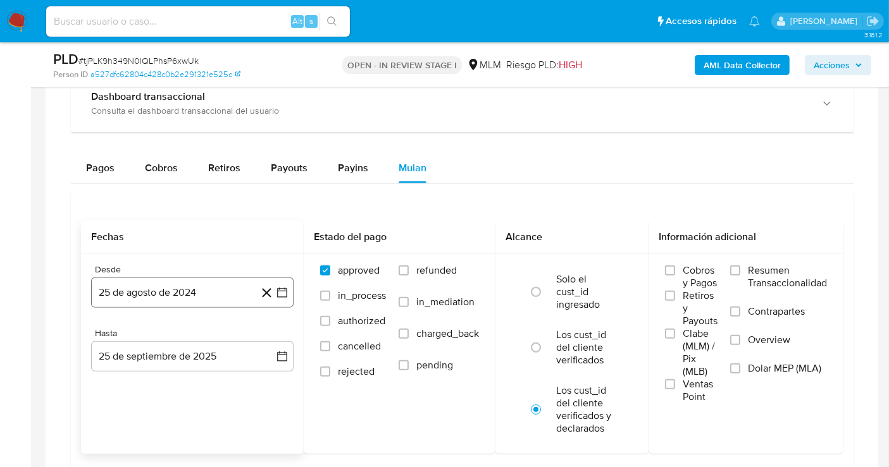
click at [203, 294] on button "25 de agosto de 2024" at bounding box center [192, 293] width 202 height 30
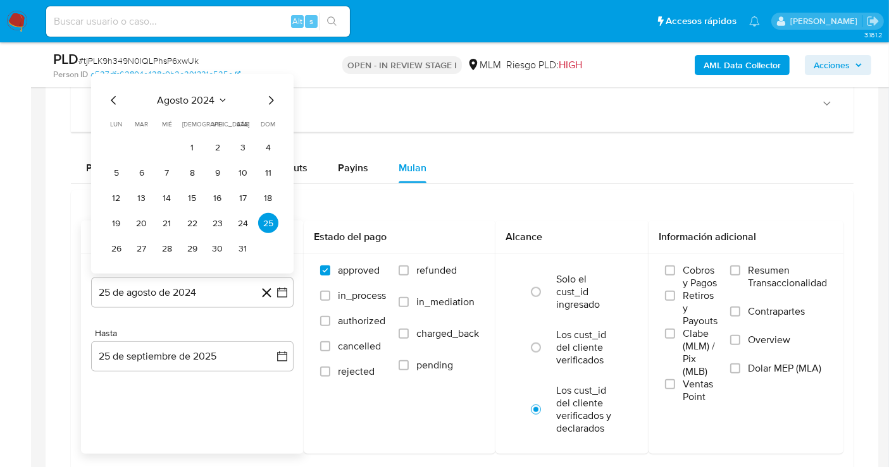
click at [269, 99] on icon "Mes siguiente" at bounding box center [270, 100] width 15 height 15
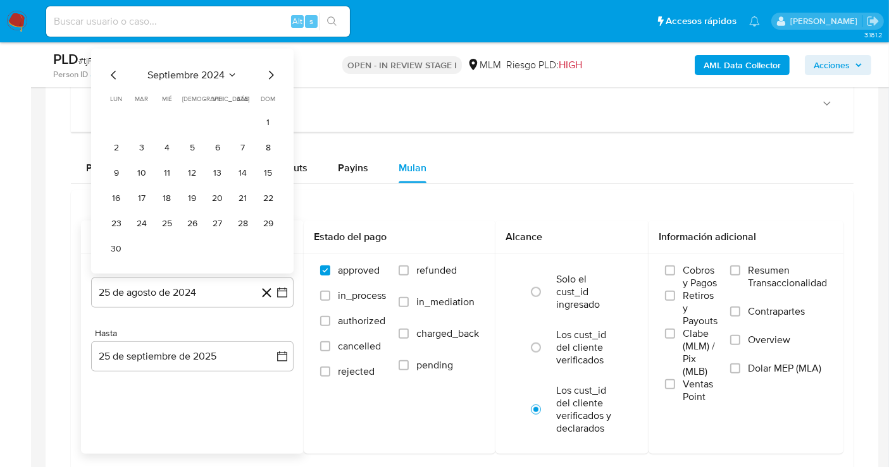
click at [269, 99] on span "dom" at bounding box center [268, 98] width 15 height 9
click at [271, 77] on icon "Mes siguiente" at bounding box center [270, 75] width 15 height 15
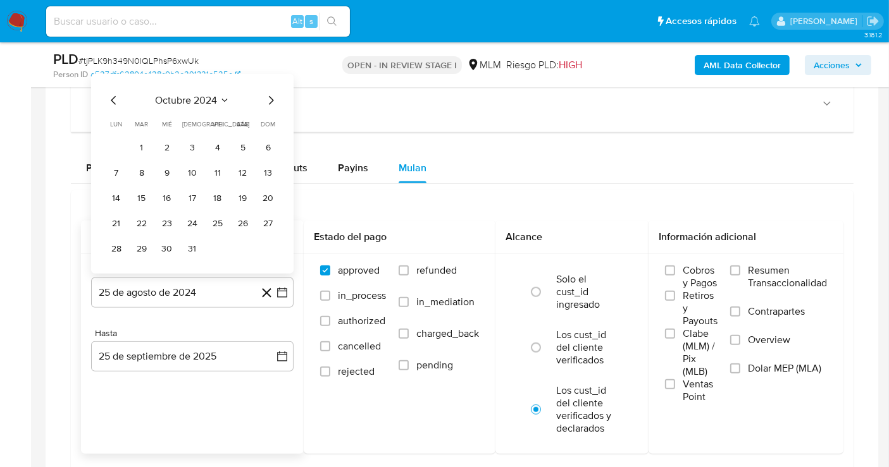
click at [269, 99] on icon "Mes siguiente" at bounding box center [270, 100] width 15 height 15
click at [271, 75] on icon "Mes siguiente" at bounding box center [270, 75] width 15 height 15
click at [271, 75] on div "[DATE] [DATE] lun [DATE] [PERSON_NAME][DATE] mié [DATE] jue [DATE] vie [DATE] s…" at bounding box center [192, 174] width 202 height 200
click at [271, 94] on icon "Mes siguiente" at bounding box center [270, 100] width 15 height 15
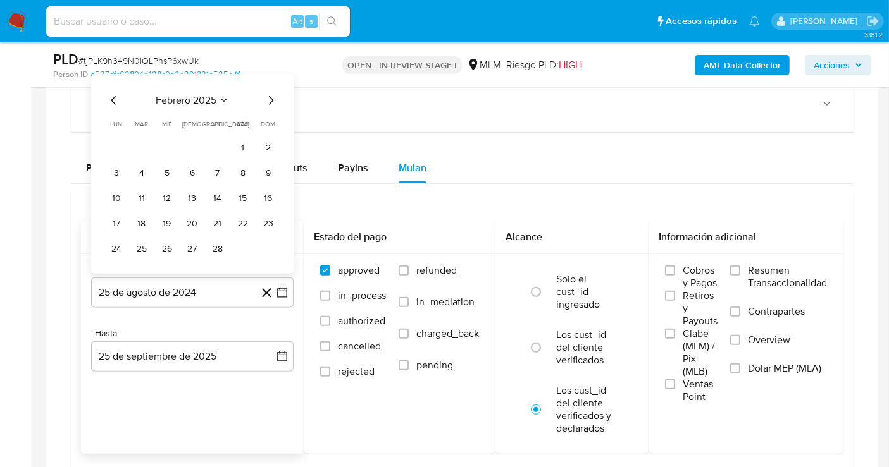
click at [271, 96] on icon "Mes siguiente" at bounding box center [271, 100] width 5 height 9
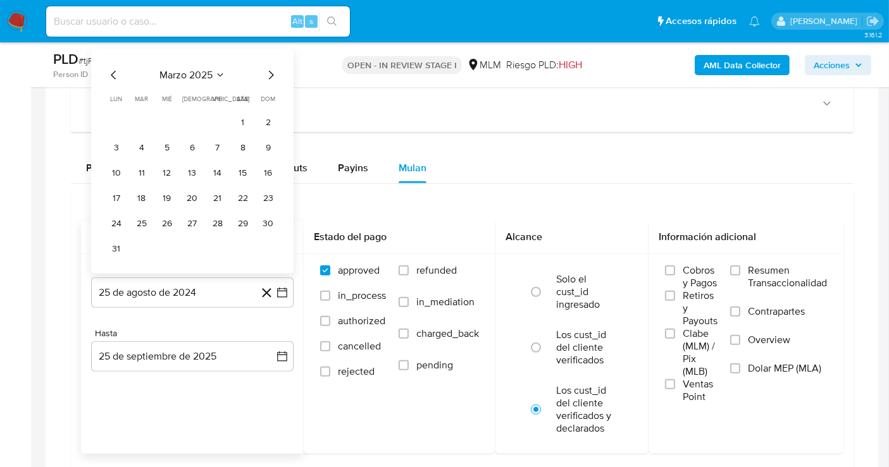
click at [269, 74] on icon "Mes siguiente" at bounding box center [270, 75] width 15 height 15
click at [270, 96] on icon "Mes siguiente" at bounding box center [271, 100] width 5 height 9
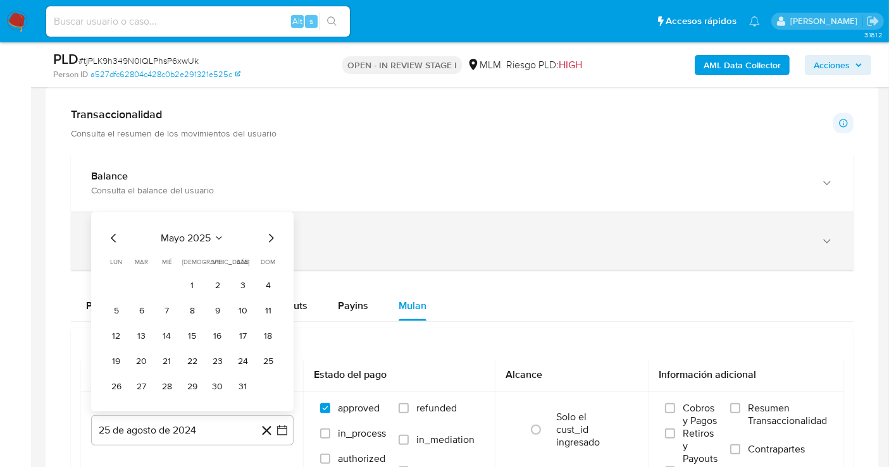
scroll to position [703, 0]
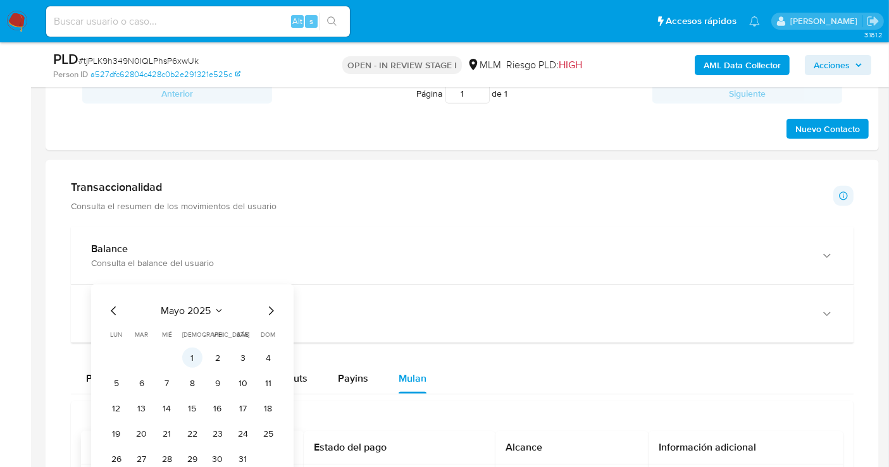
click at [195, 353] on button "1" at bounding box center [192, 358] width 20 height 20
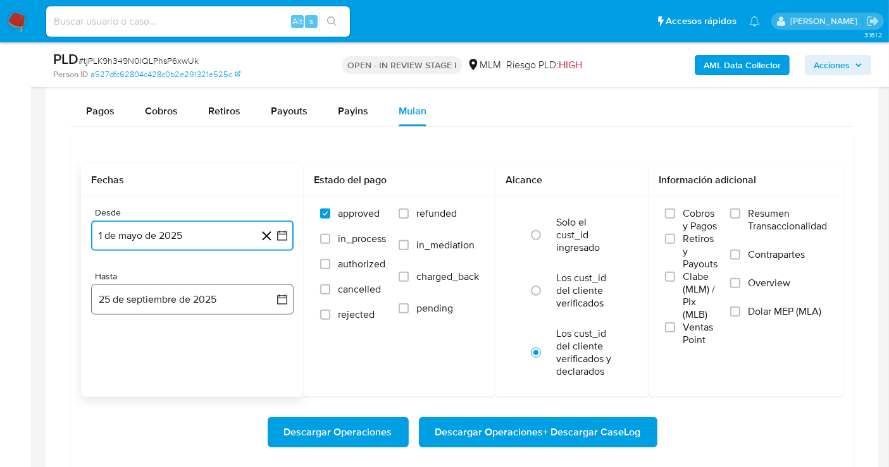
click at [234, 298] on button "25 de septiembre de 2025" at bounding box center [192, 300] width 202 height 30
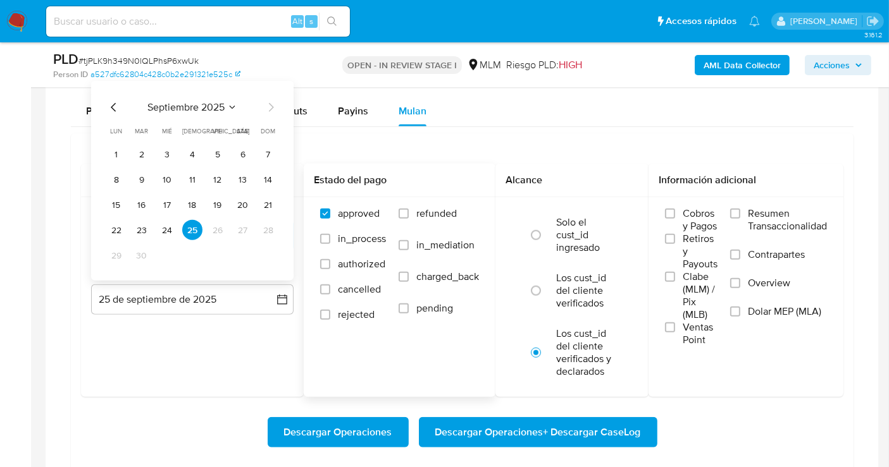
scroll to position [900, 0]
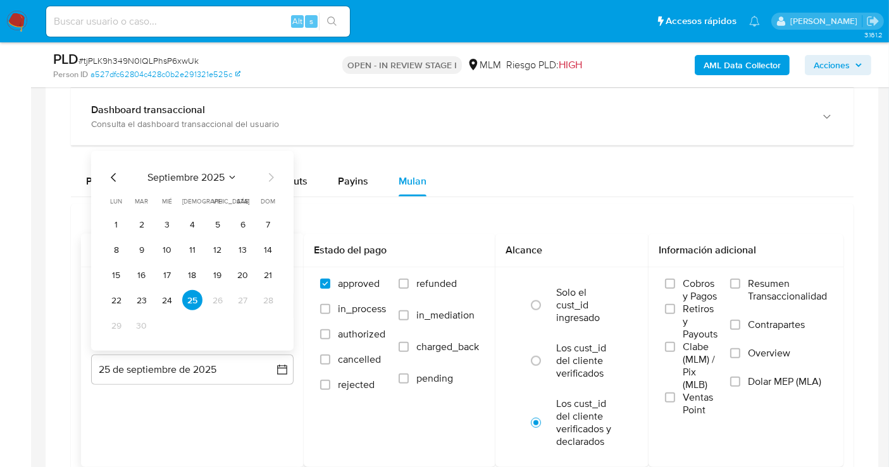
click at [113, 174] on icon "Mes anterior" at bounding box center [113, 177] width 5 height 9
click at [267, 324] on button "31" at bounding box center [268, 326] width 20 height 20
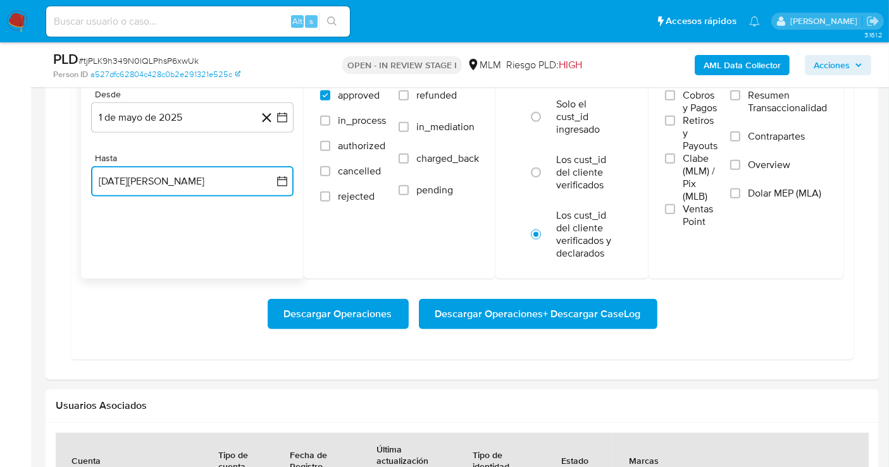
scroll to position [1111, 0]
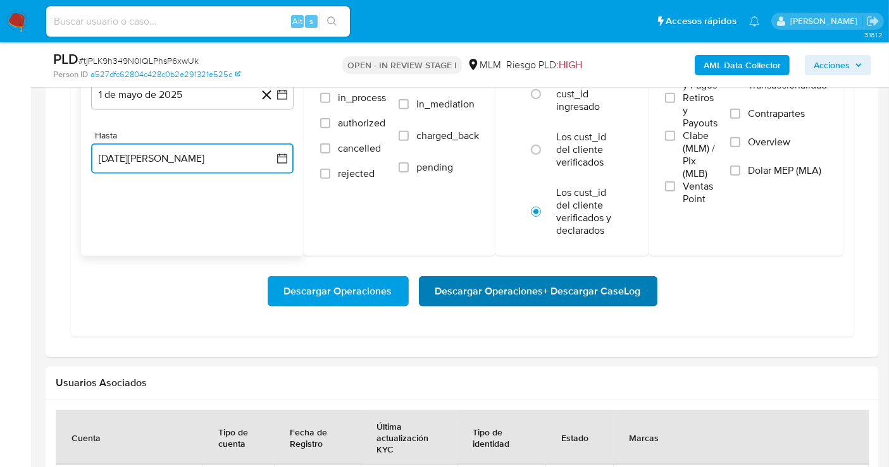
click at [519, 287] on span "Descargar Operaciones + Descargar CaseLog" at bounding box center [538, 292] width 206 height 28
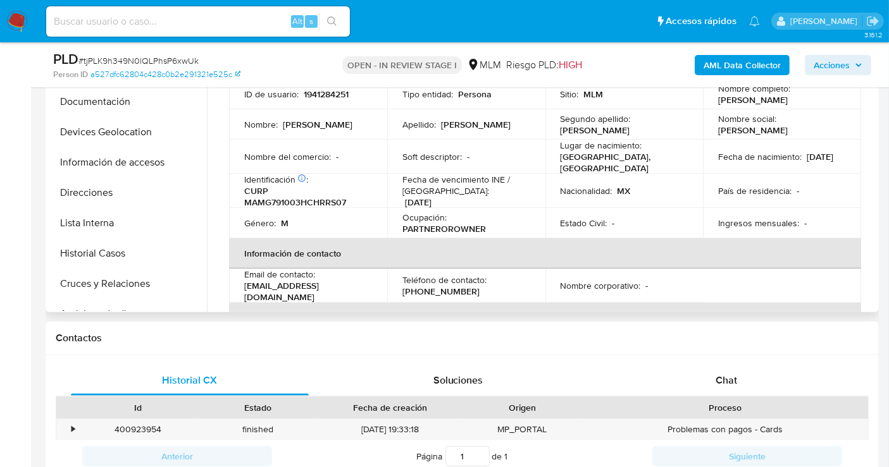
scroll to position [127, 0]
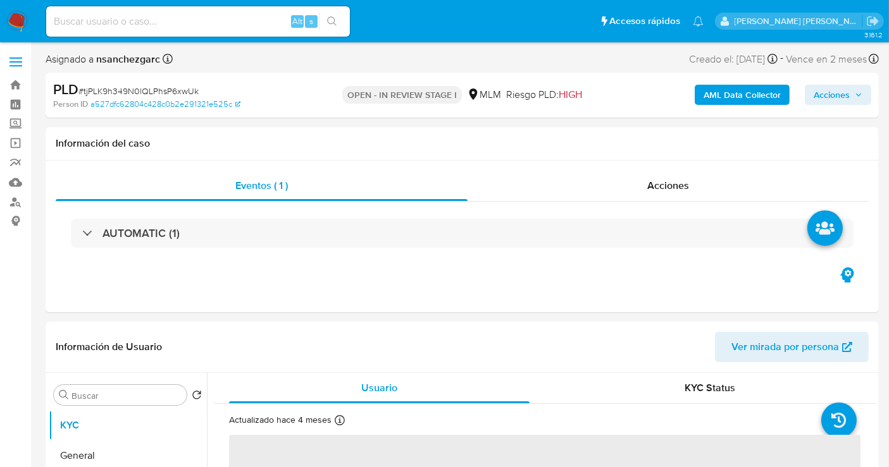
select select "10"
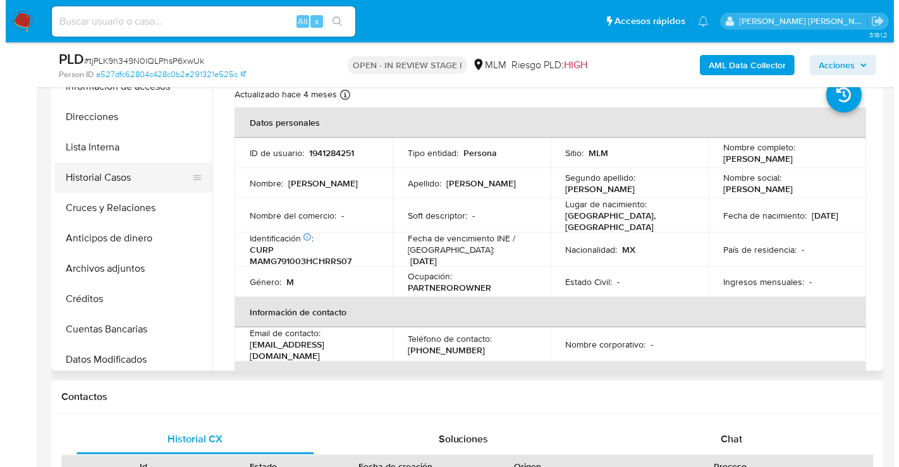
scroll to position [140, 0]
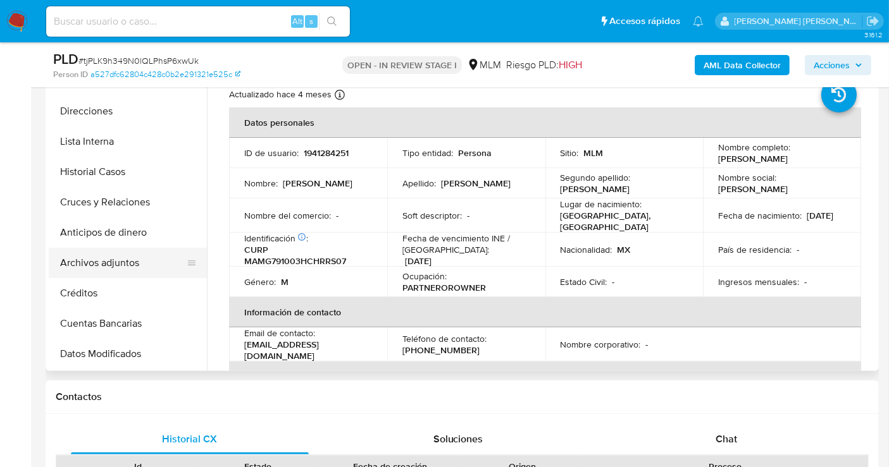
click at [98, 261] on button "Archivos adjuntos" at bounding box center [123, 263] width 148 height 30
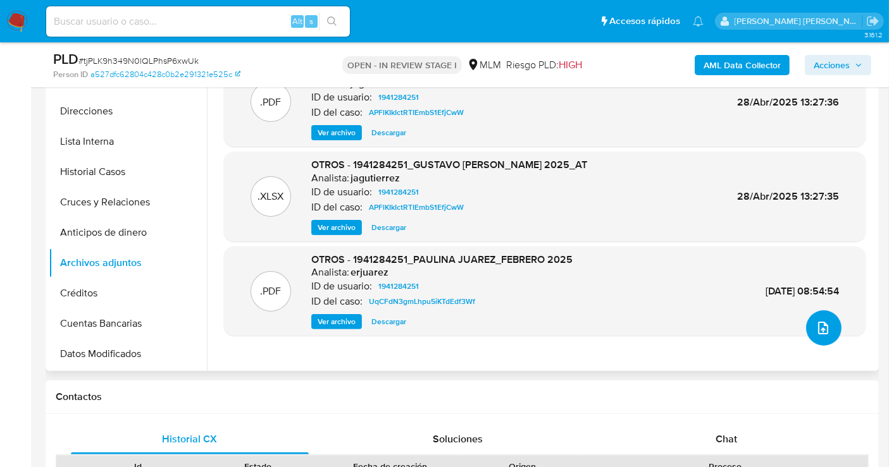
click at [822, 323] on icon "upload-file" at bounding box center [822, 328] width 15 height 15
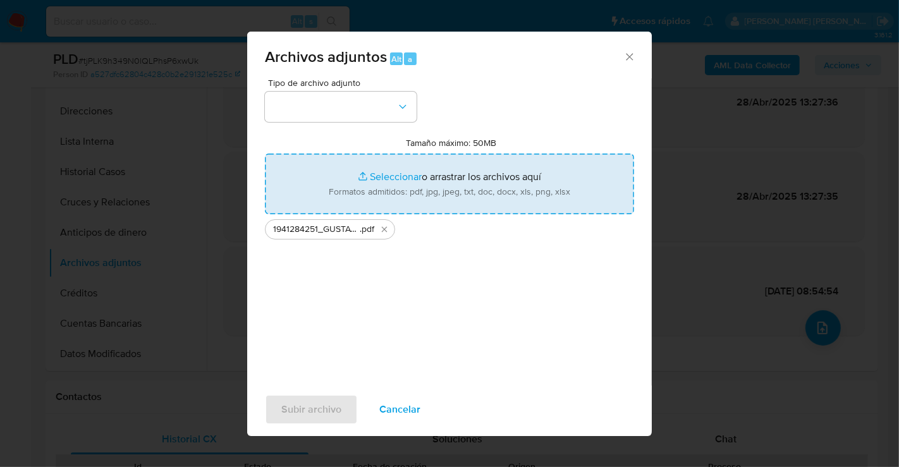
type input "C:\fakepath\1941284251_GUSTAVO [PERSON_NAME] MORALES_SEP25.xlsx"
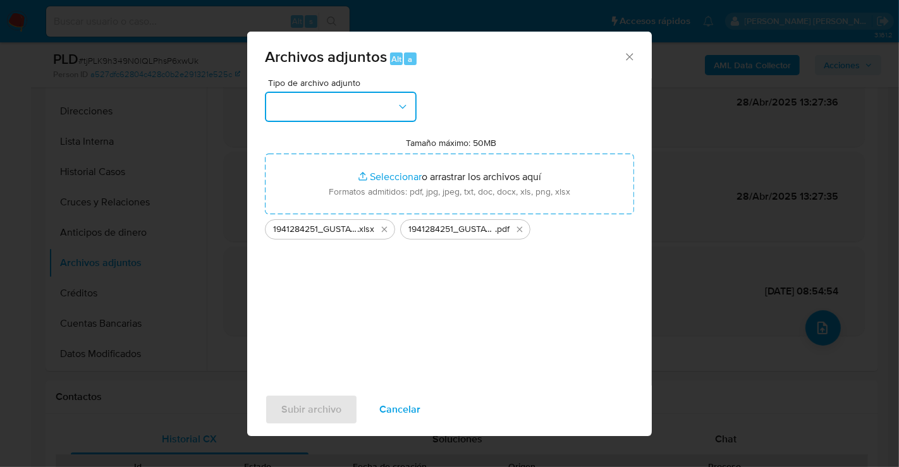
click at [302, 100] on button "button" at bounding box center [341, 107] width 152 height 30
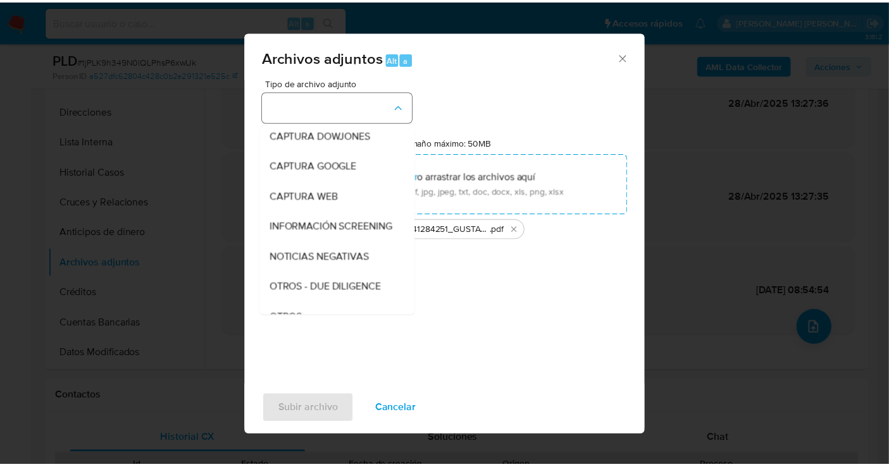
scroll to position [65, 0]
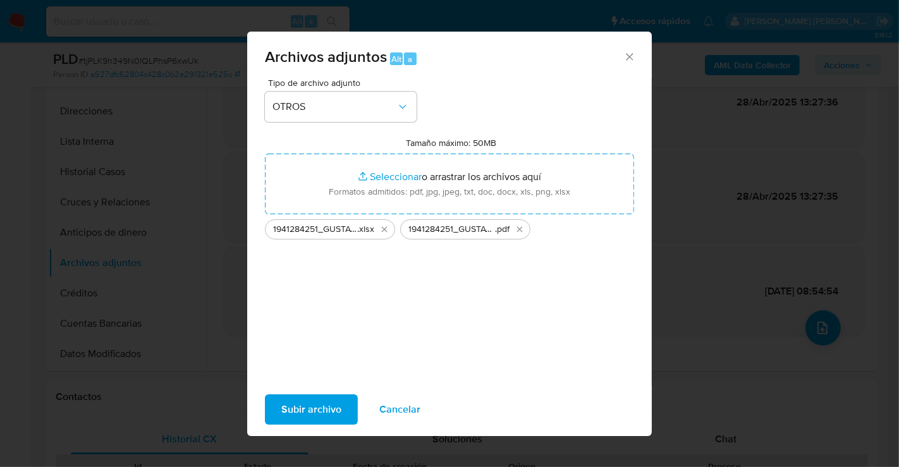
click at [298, 410] on span "Subir archivo" at bounding box center [311, 410] width 60 height 28
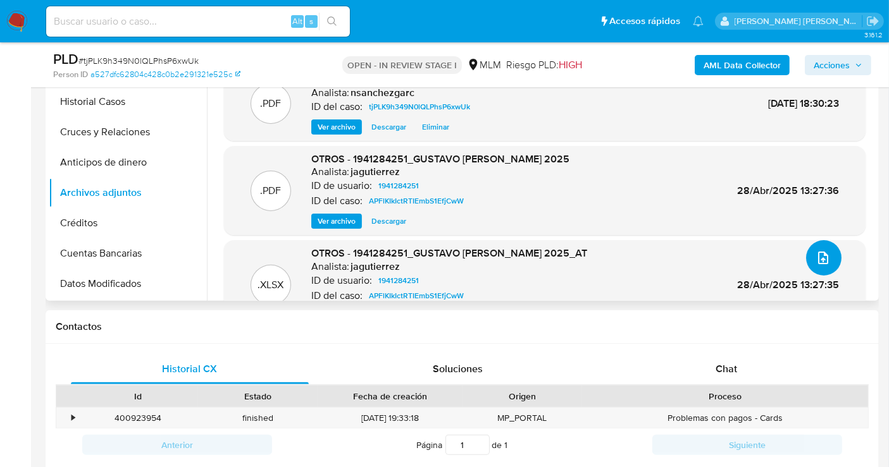
scroll to position [140, 0]
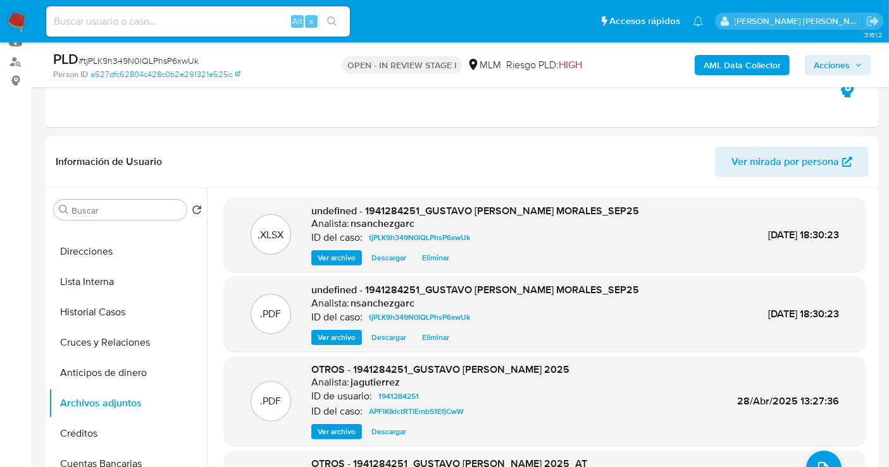
drag, startPoint x: 833, startPoint y: 64, endPoint x: 824, endPoint y: 73, distance: 13.4
click at [833, 64] on span "Acciones" at bounding box center [831, 65] width 36 height 20
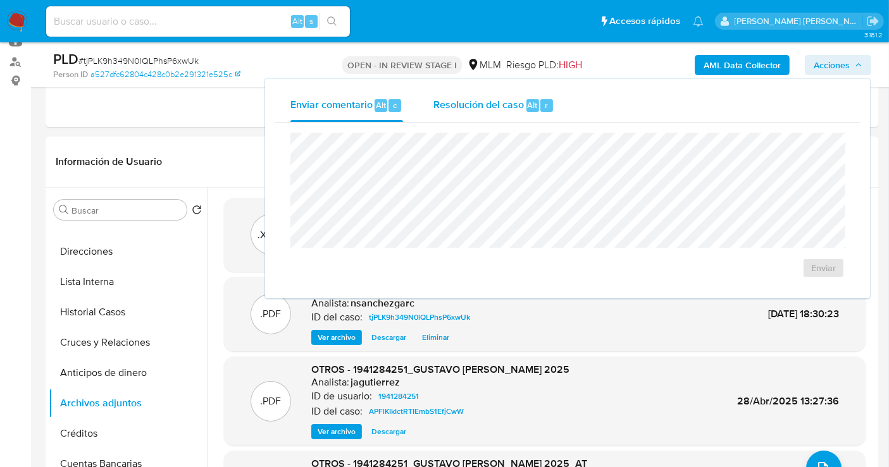
click at [454, 111] on span "Resolución del caso" at bounding box center [478, 104] width 90 height 15
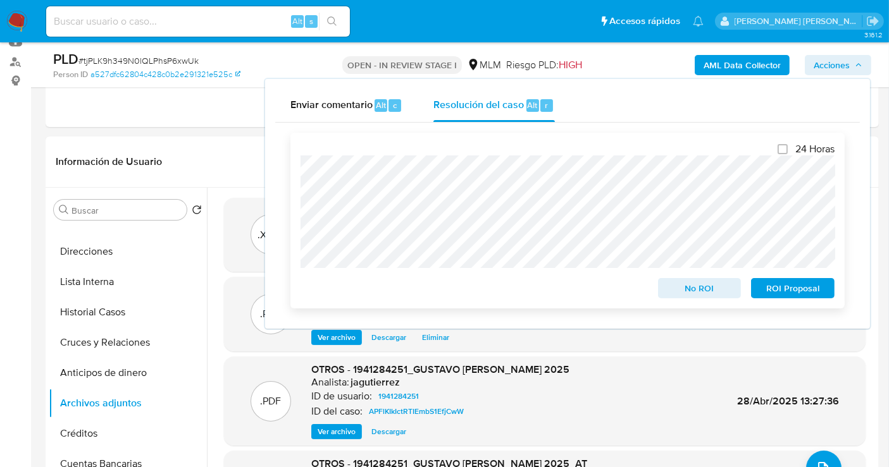
click at [704, 287] on span "No ROI" at bounding box center [700, 289] width 66 height 18
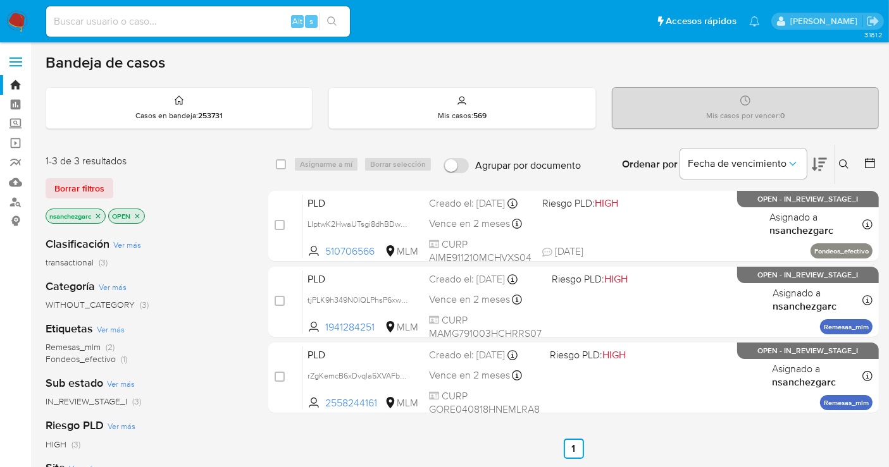
click at [99, 214] on icon "close-filter" at bounding box center [98, 217] width 8 height 8
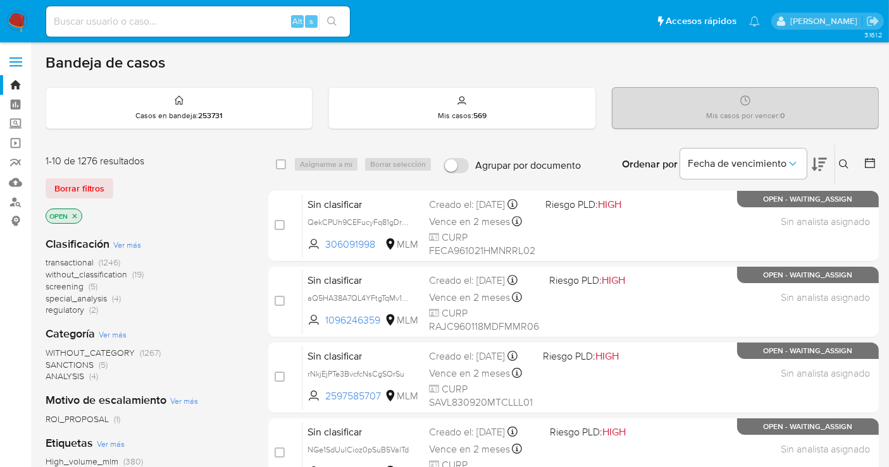
click at [110, 271] on span "without_classification" at bounding box center [87, 274] width 82 height 13
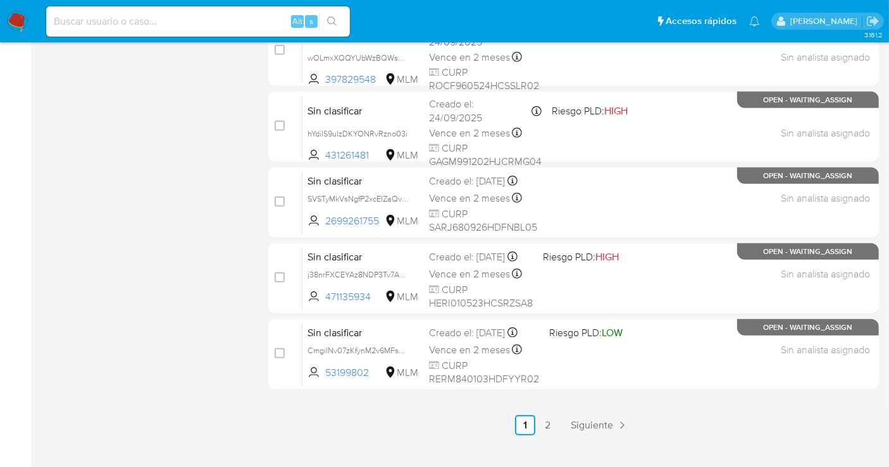
scroll to position [575, 0]
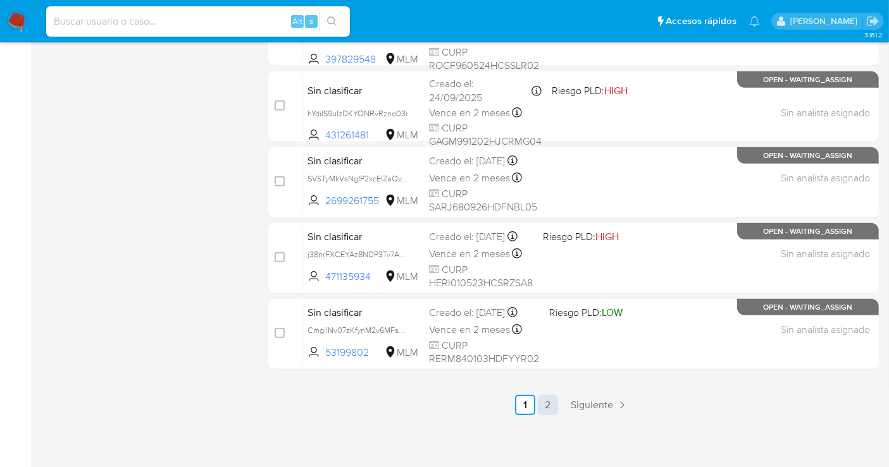
click at [553, 398] on link "2" at bounding box center [548, 405] width 20 height 20
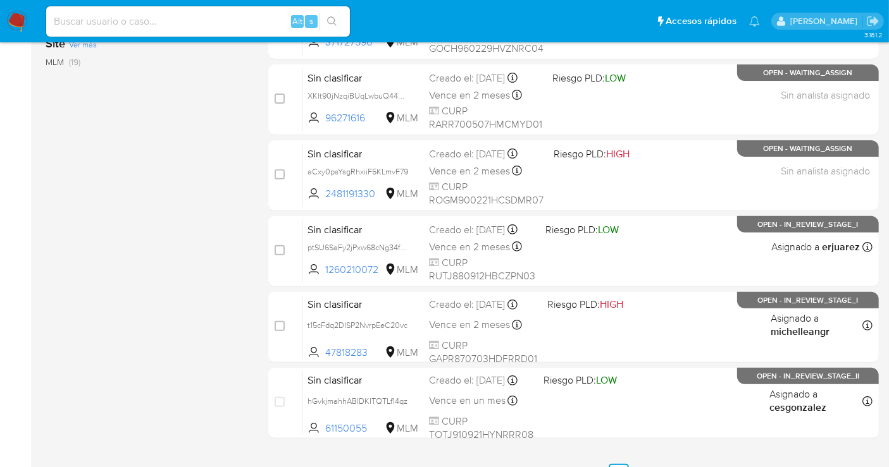
scroll to position [499, 0]
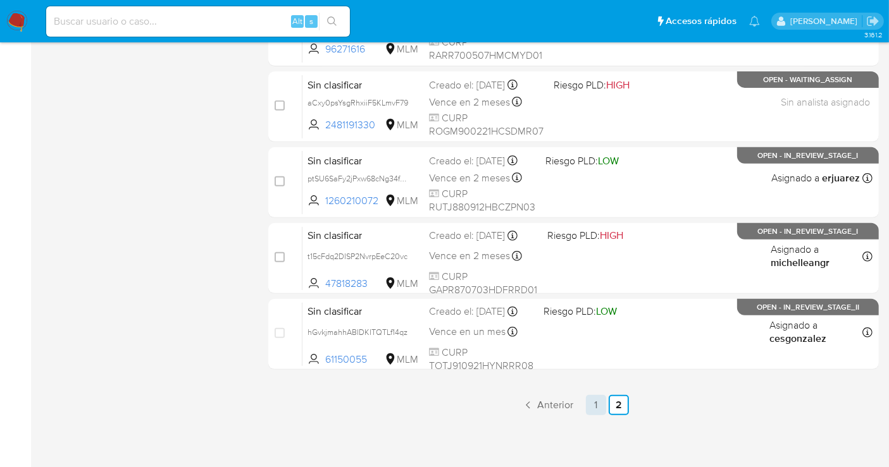
click at [593, 404] on link "1" at bounding box center [596, 405] width 20 height 20
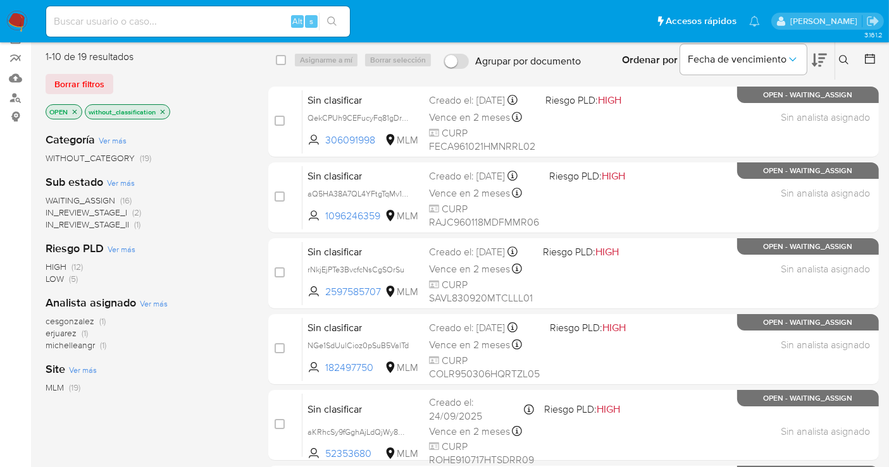
scroll to position [83, 0]
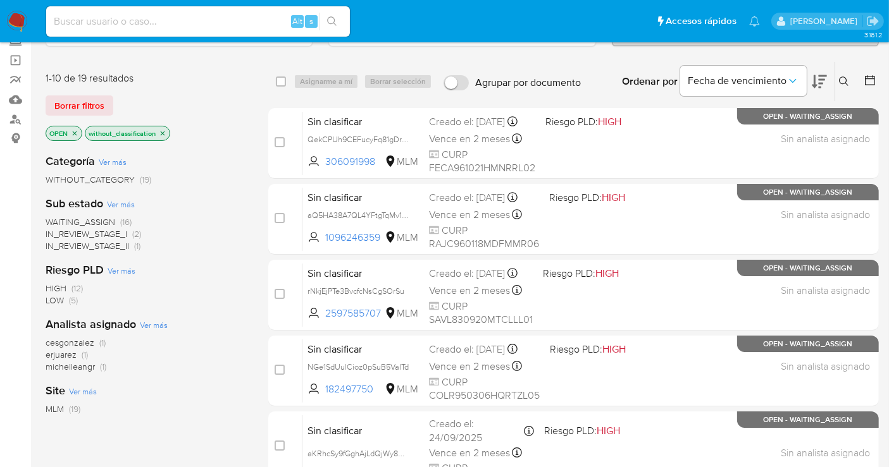
click at [25, 24] on img at bounding box center [17, 22] width 22 height 22
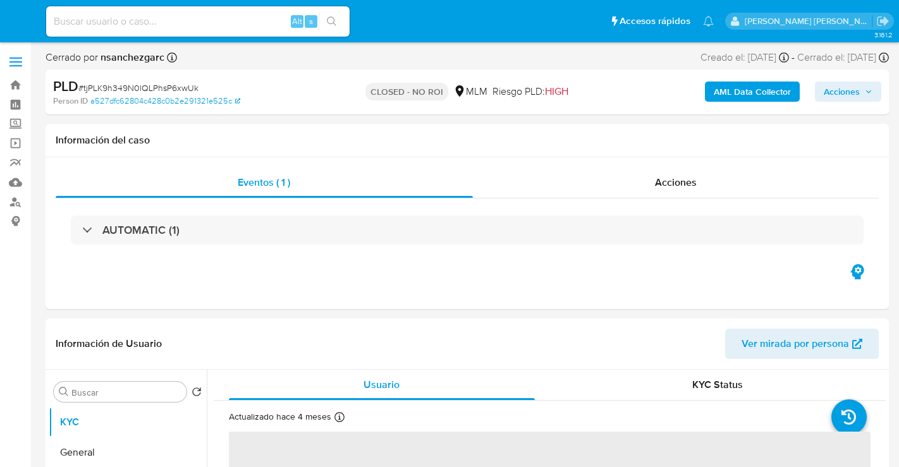
select select "10"
